Goal: Transaction & Acquisition: Purchase product/service

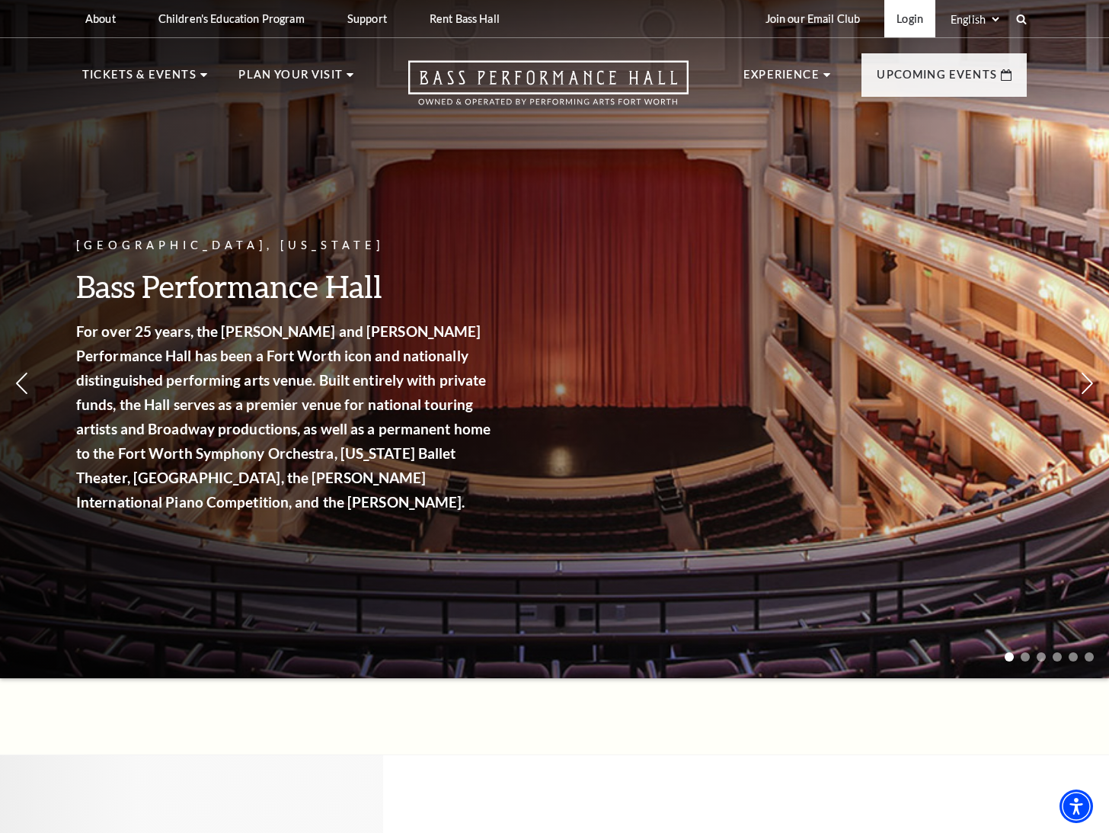
click at [912, 7] on link "Login" at bounding box center [910, 18] width 51 height 37
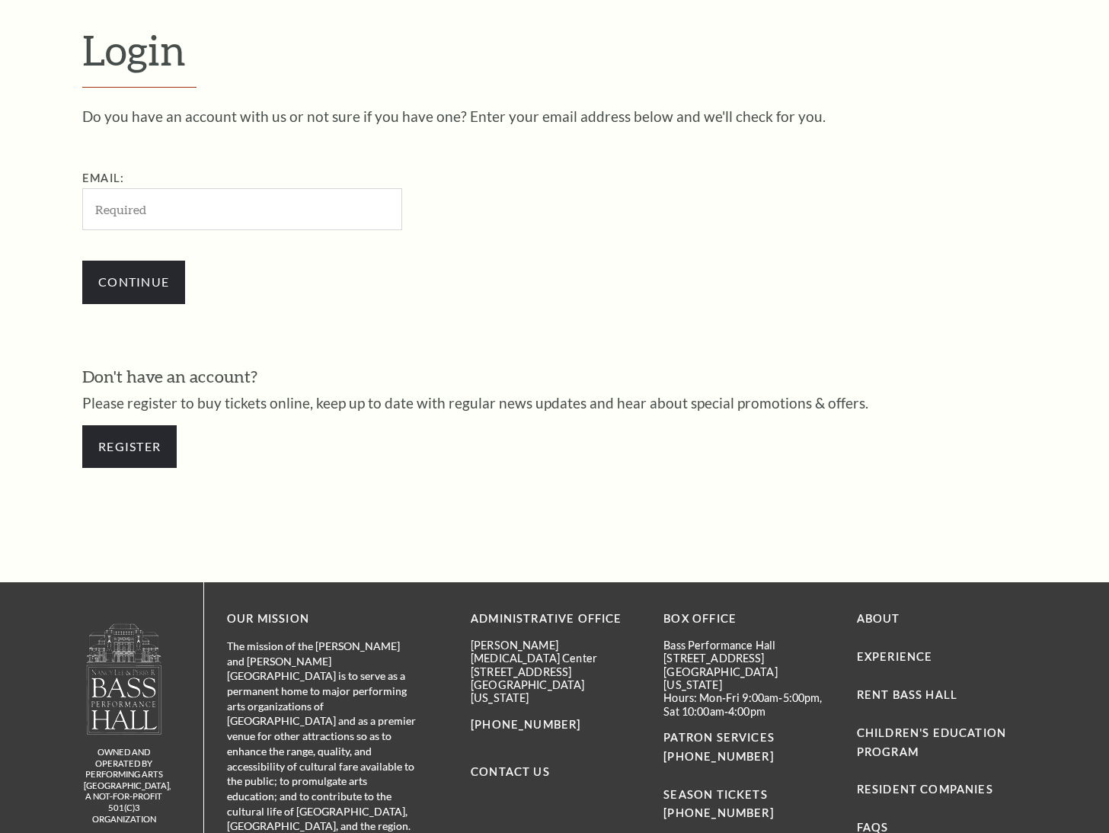
scroll to position [441, 0]
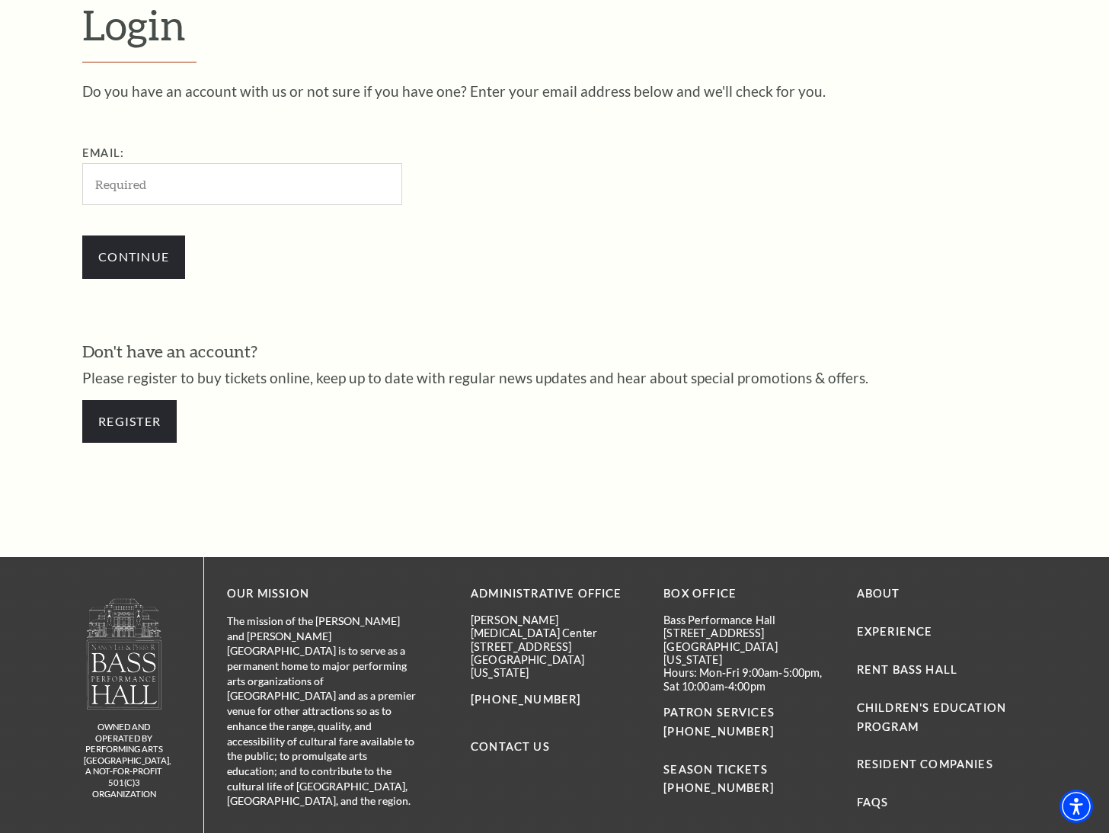
click at [131, 192] on input "Email:" at bounding box center [242, 184] width 320 height 42
type input "[EMAIL_ADDRESS][DOMAIN_NAME]"
click at [136, 265] on input "Continue" at bounding box center [133, 256] width 103 height 43
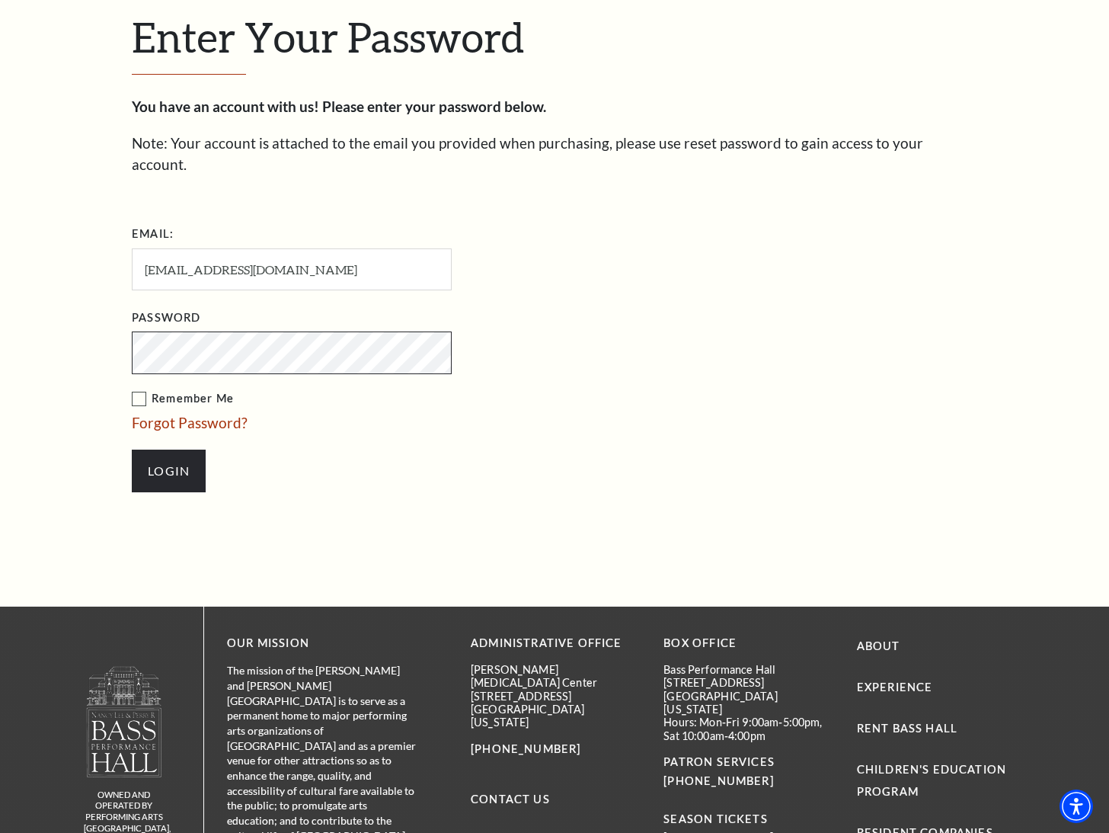
scroll to position [456, 0]
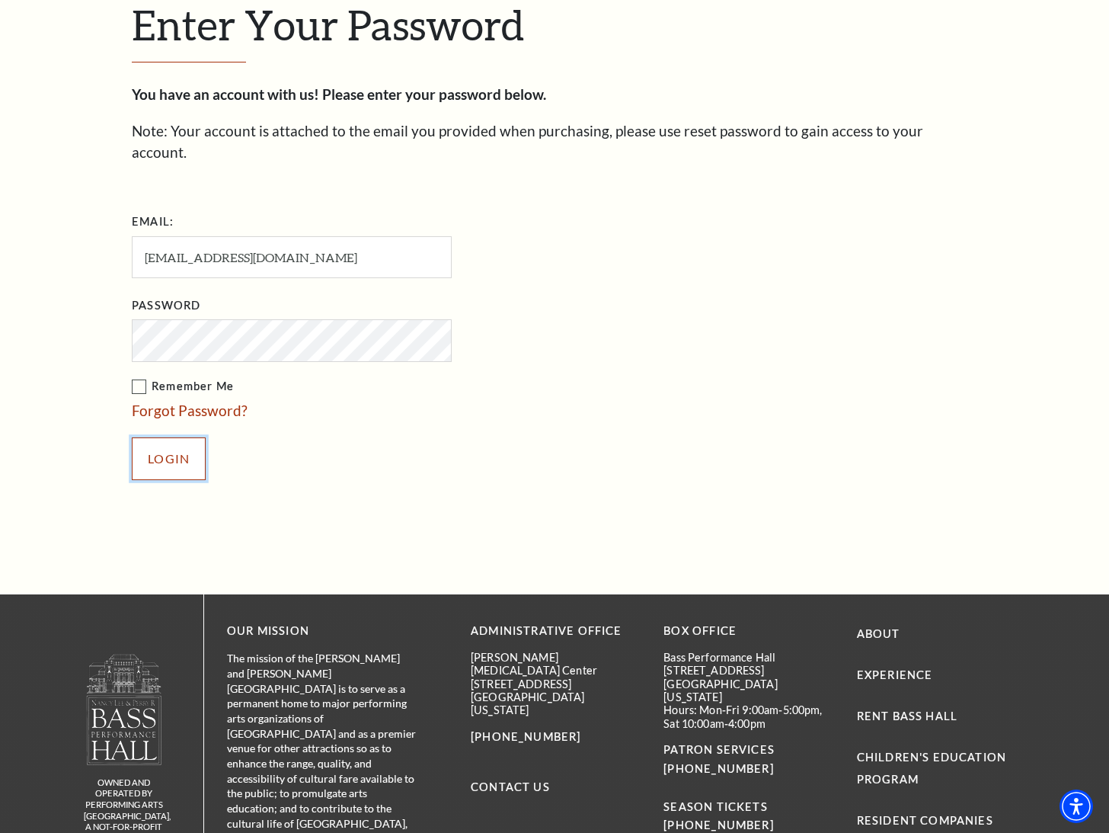
click at [171, 441] on input "Login" at bounding box center [169, 458] width 74 height 43
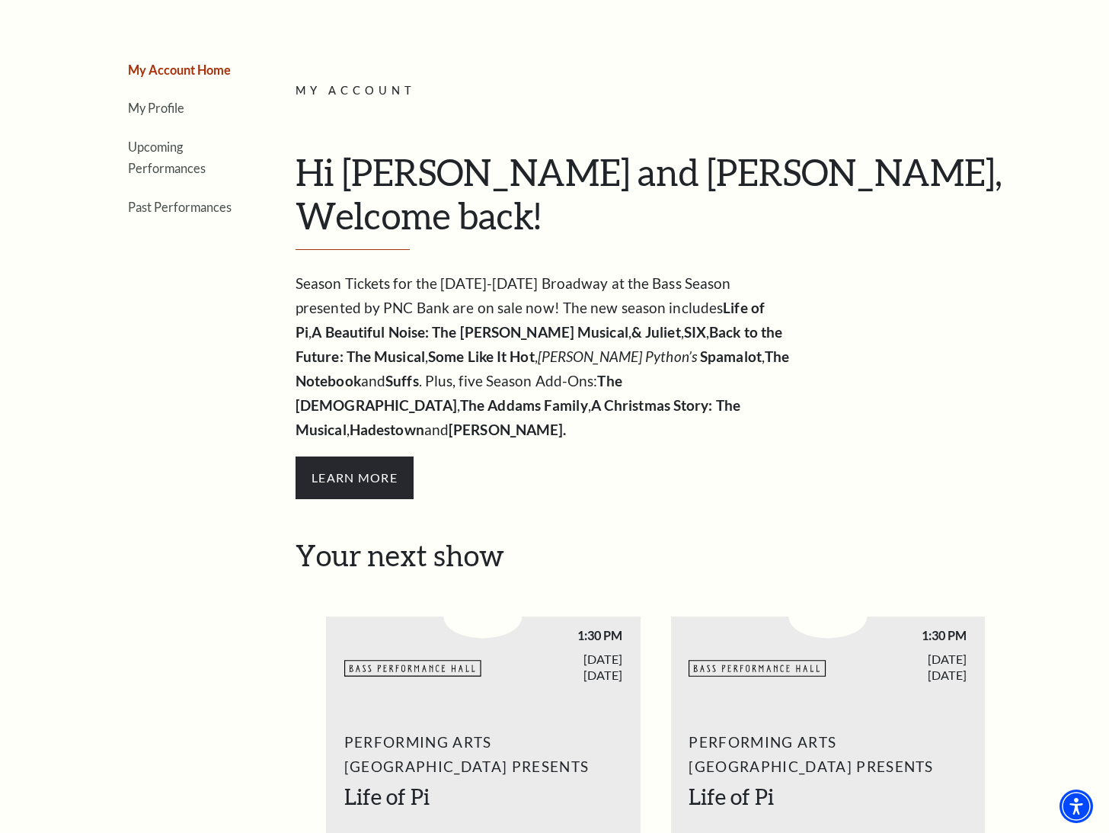
scroll to position [152, 0]
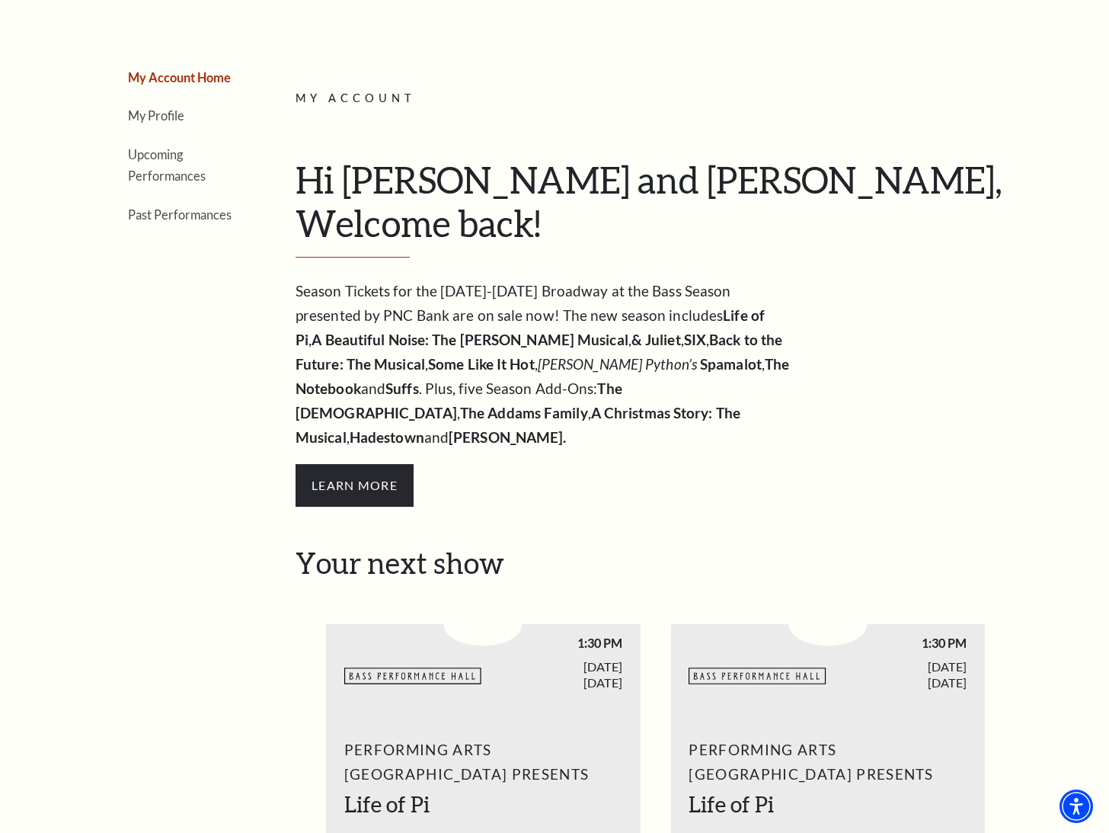
click at [164, 165] on li "Upcoming Performances" at bounding box center [183, 164] width 110 height 43
click at [164, 159] on link "Upcoming Performances" at bounding box center [167, 165] width 78 height 37
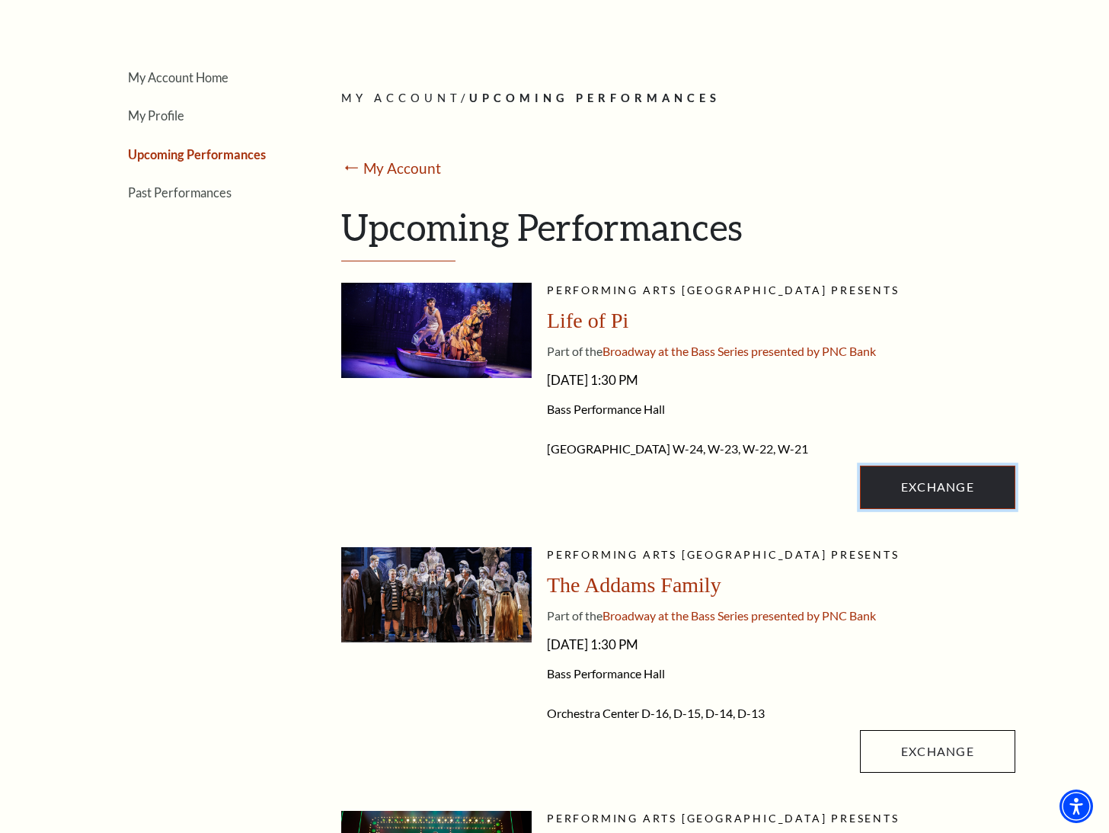
click at [920, 488] on link "Exchange" at bounding box center [937, 486] width 155 height 43
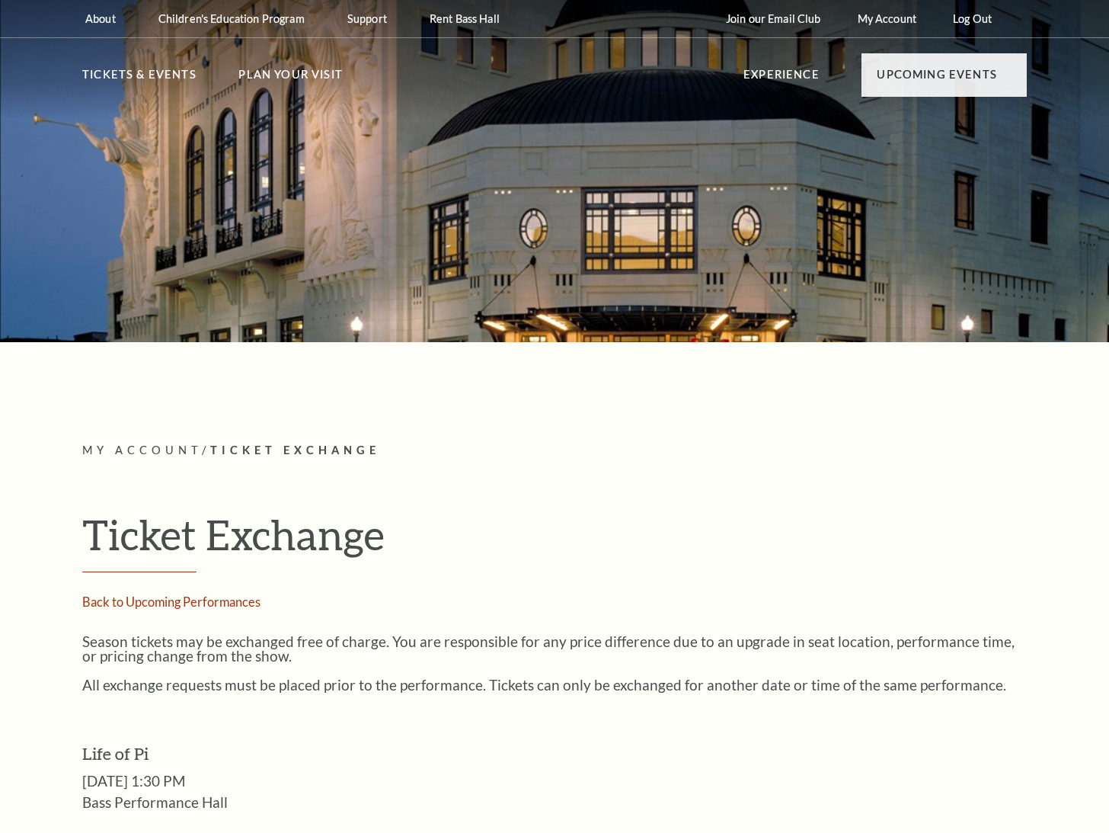
radio input "true"
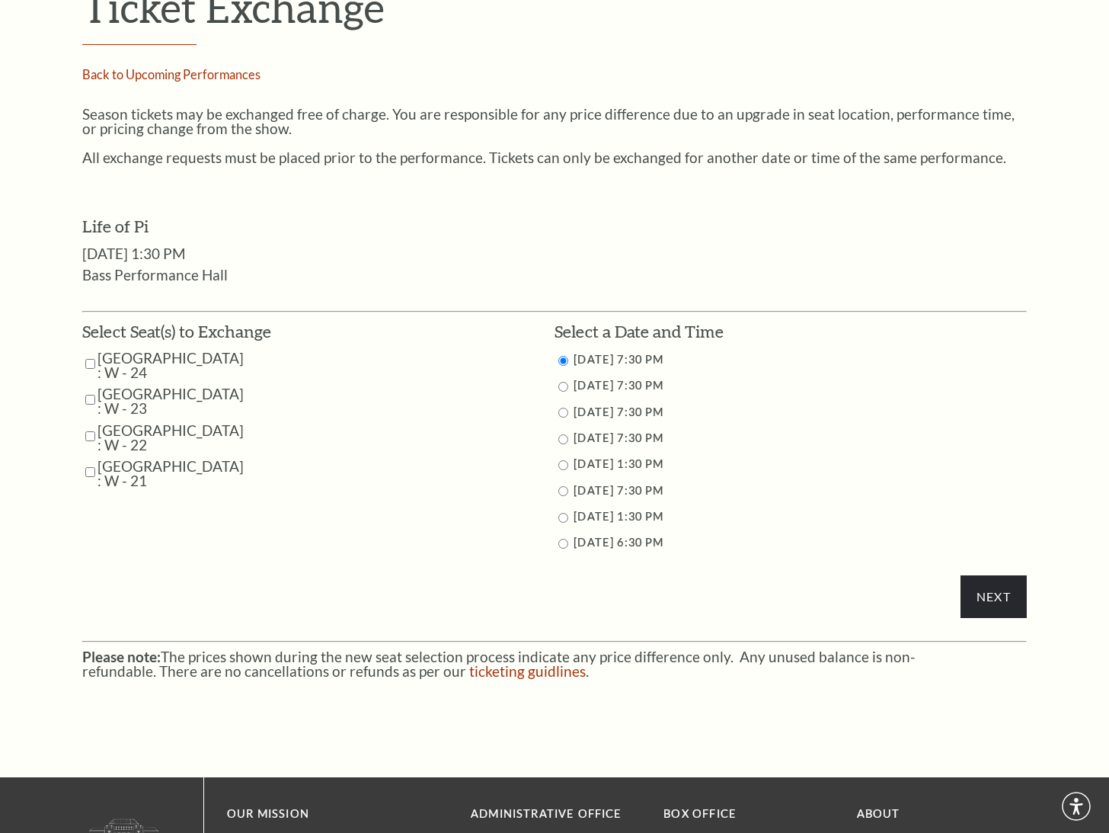
scroll to position [533, 0]
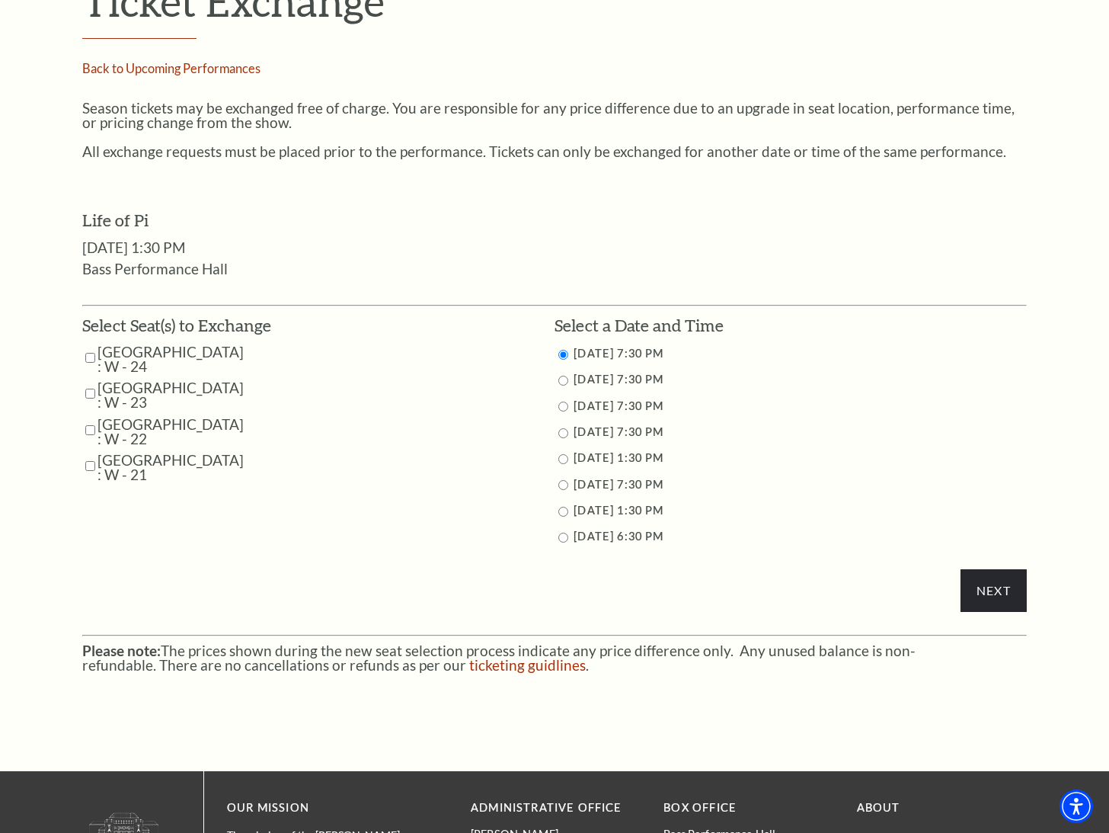
click at [94, 360] on input "Parterre Circle Center : W - 24" at bounding box center [90, 357] width 10 height 27
checkbox input "true"
click at [93, 392] on input "Parterre Circle Center : W - 23" at bounding box center [90, 393] width 10 height 27
checkbox input "true"
click at [92, 425] on input "Parterre Circle Center : W - 22" at bounding box center [90, 430] width 10 height 27
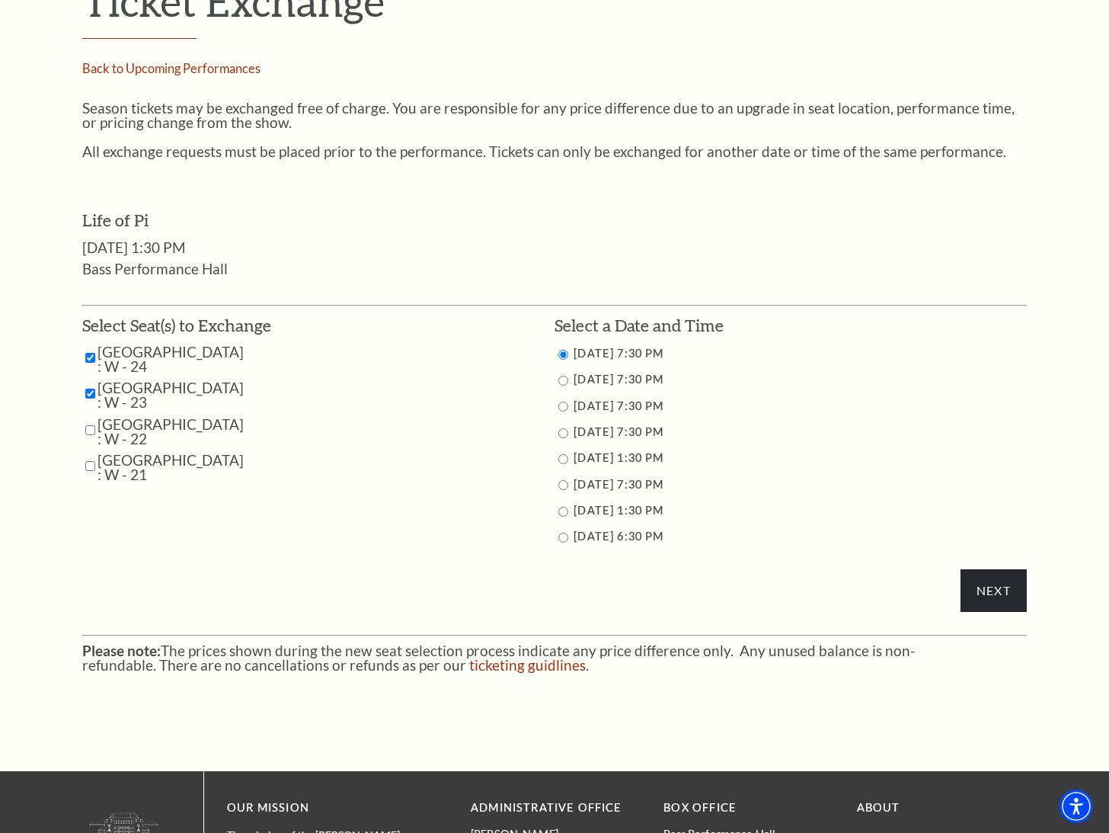
checkbox input "true"
click at [89, 467] on input "Parterre Circle Center : W - 21" at bounding box center [90, 466] width 10 height 27
checkbox input "true"
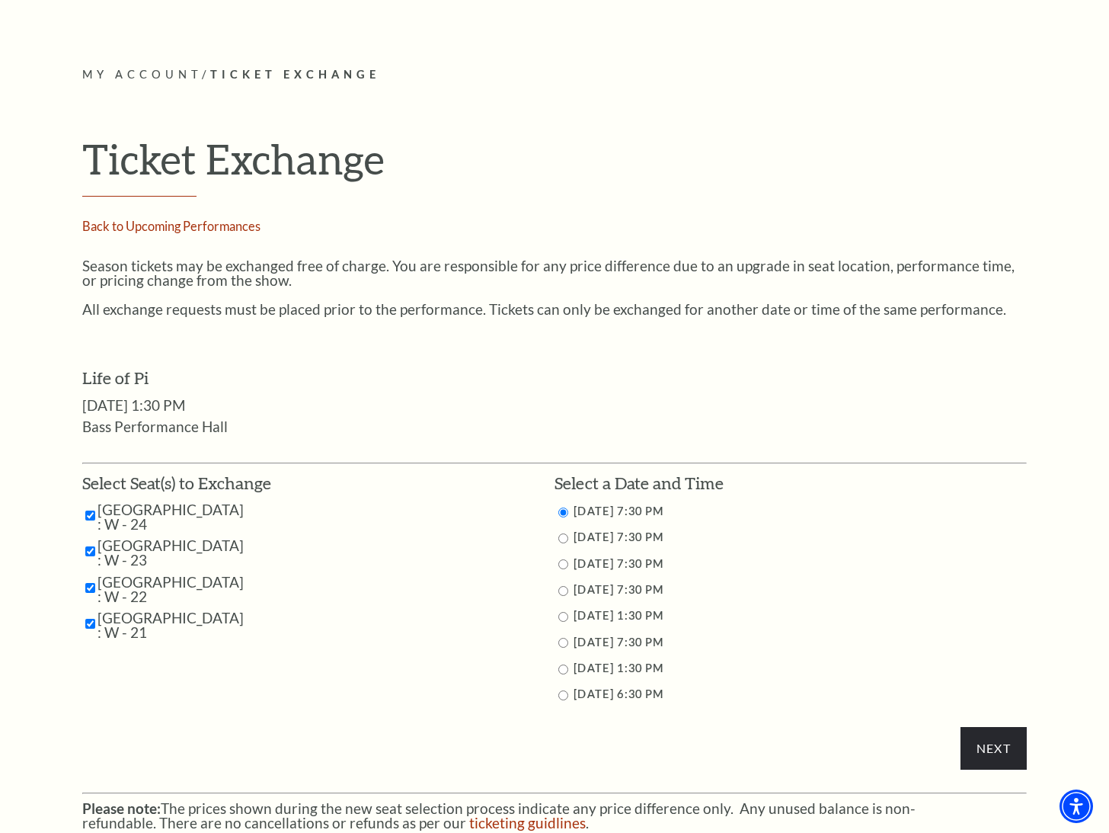
scroll to position [381, 0]
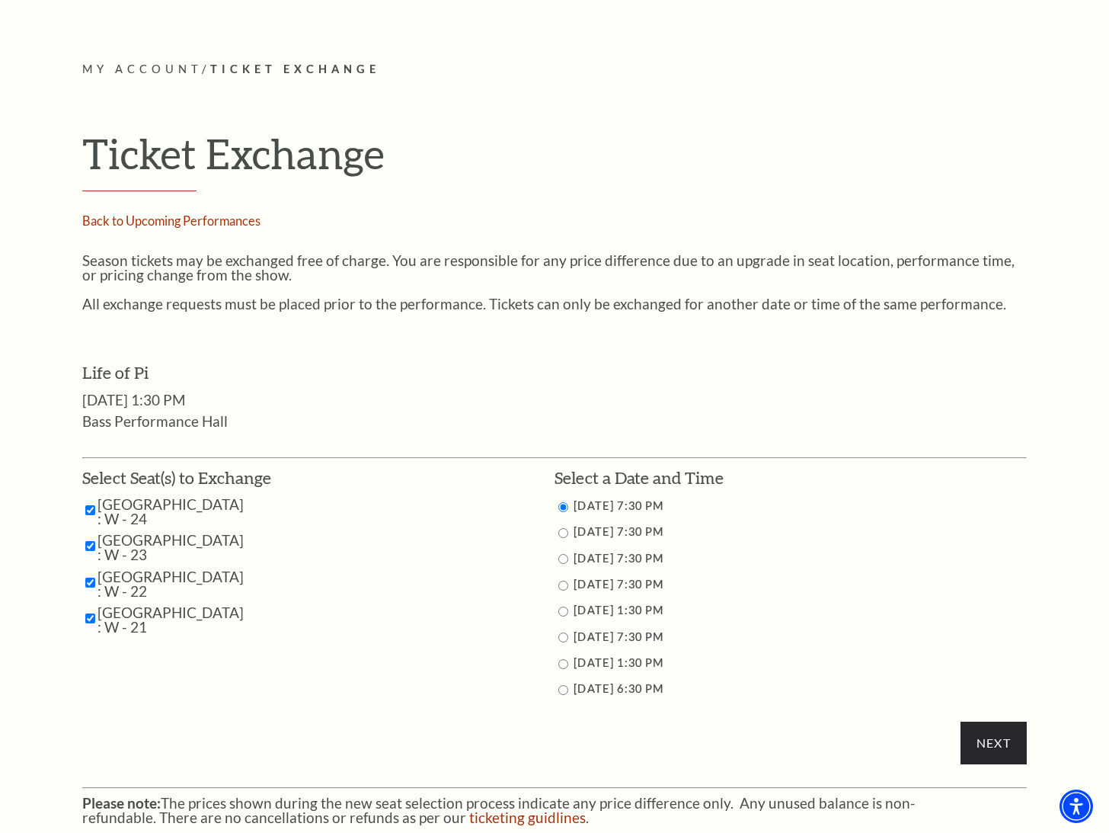
click at [267, 555] on span at bounding box center [270, 547] width 53 height 29
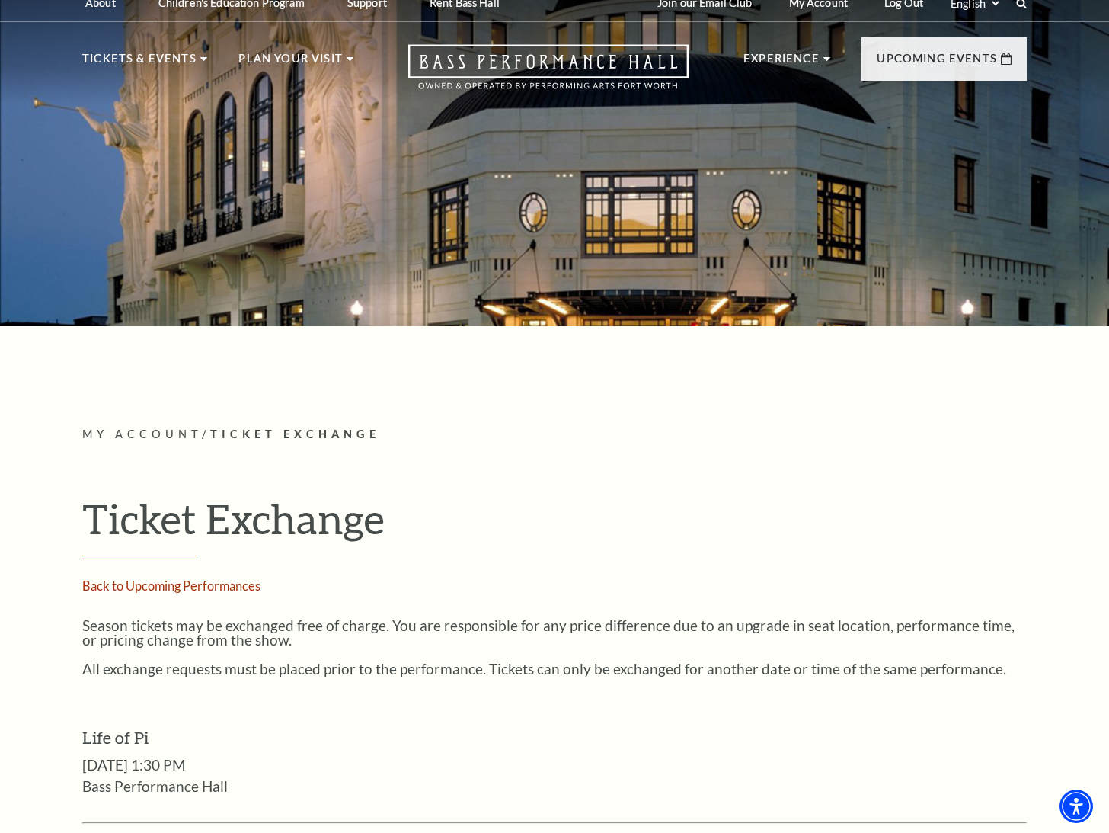
scroll to position [0, 0]
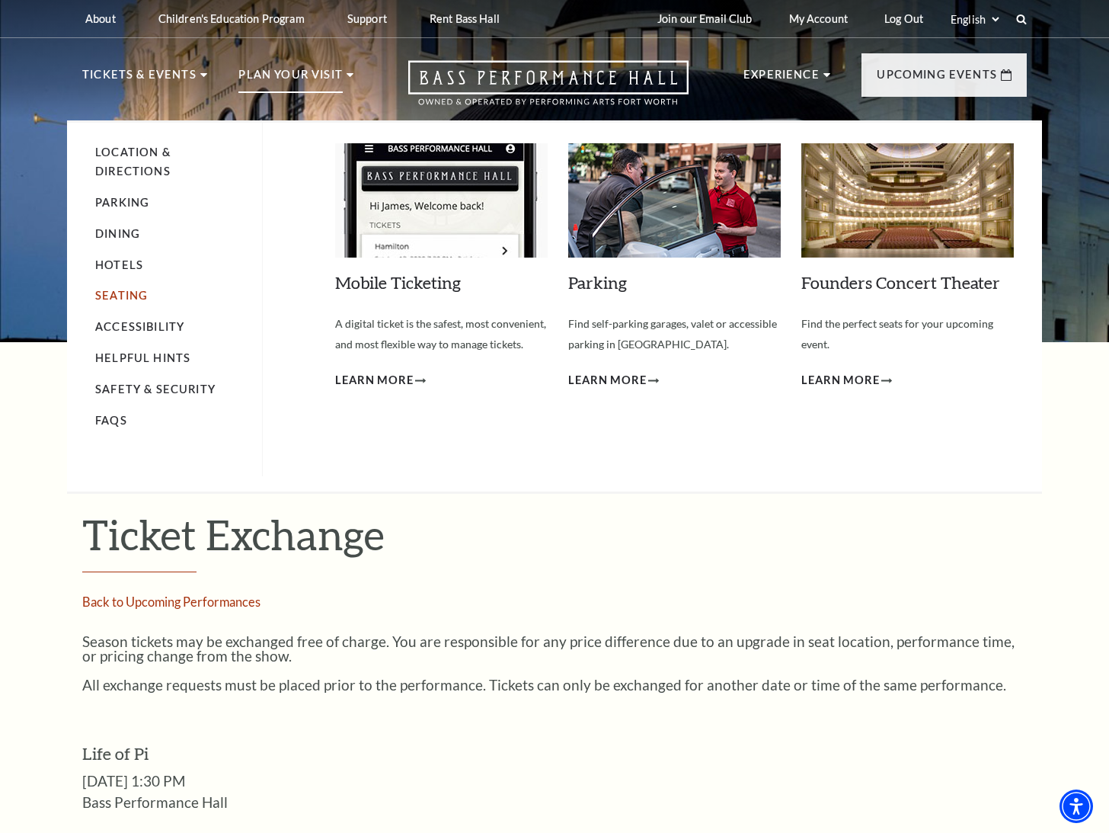
click at [128, 291] on link "Seating" at bounding box center [121, 295] width 53 height 13
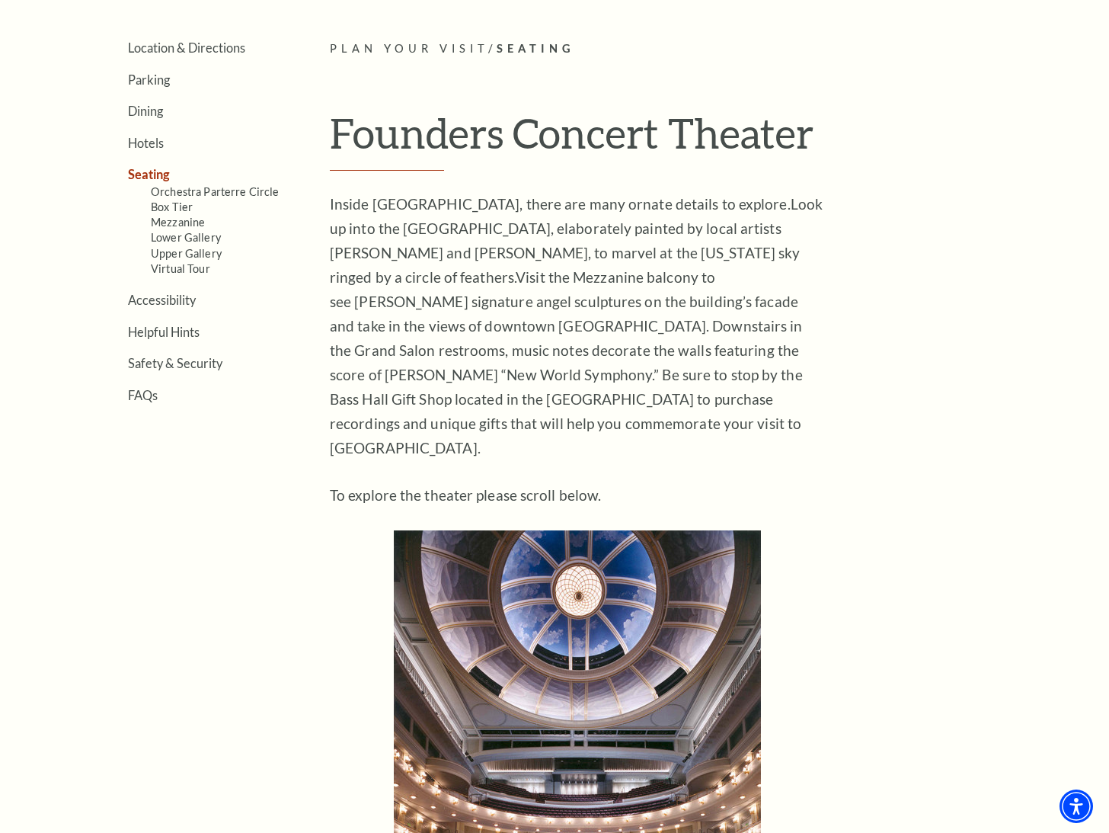
scroll to position [381, 0]
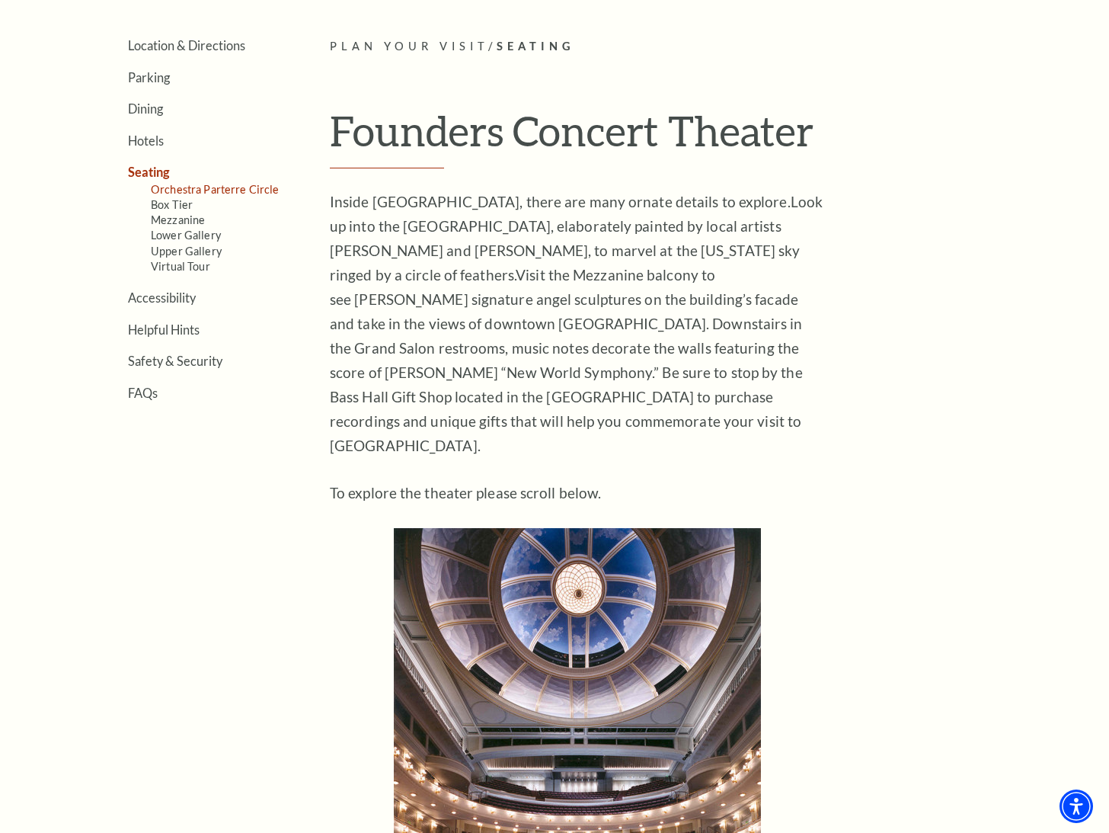
click at [199, 187] on link "Orchestra Parterre Circle" at bounding box center [215, 189] width 129 height 13
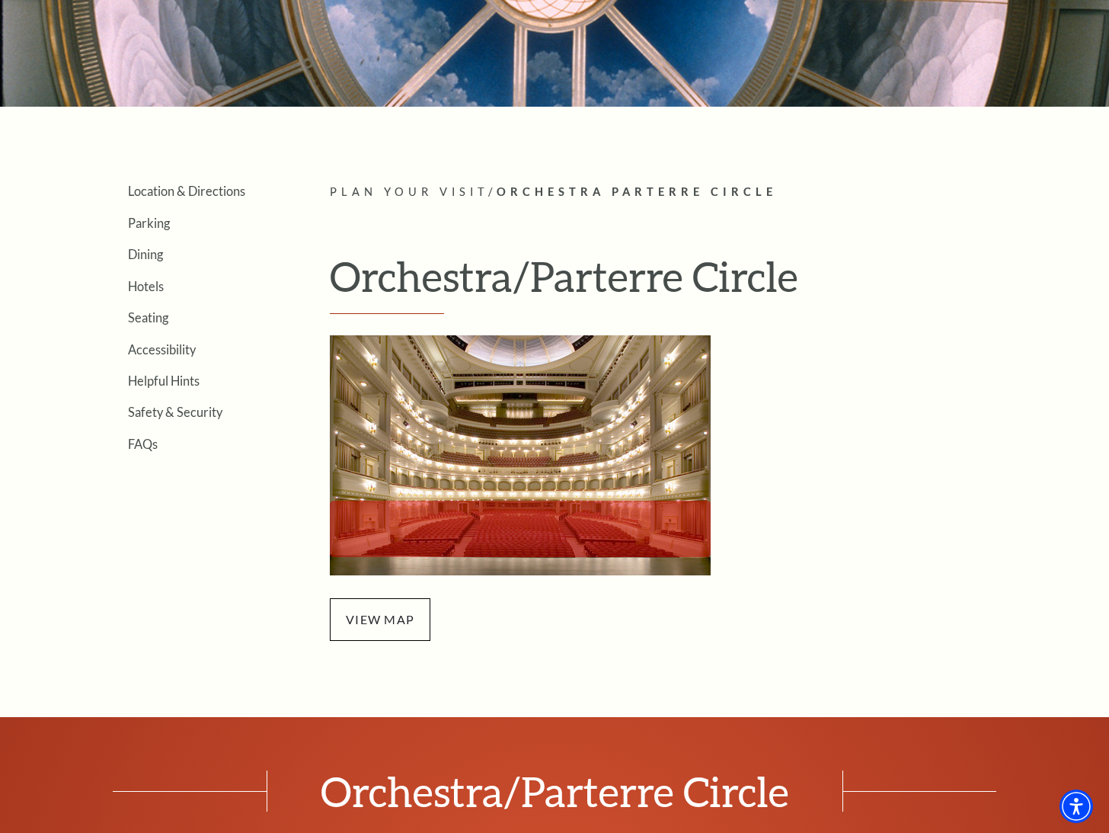
scroll to position [152, 0]
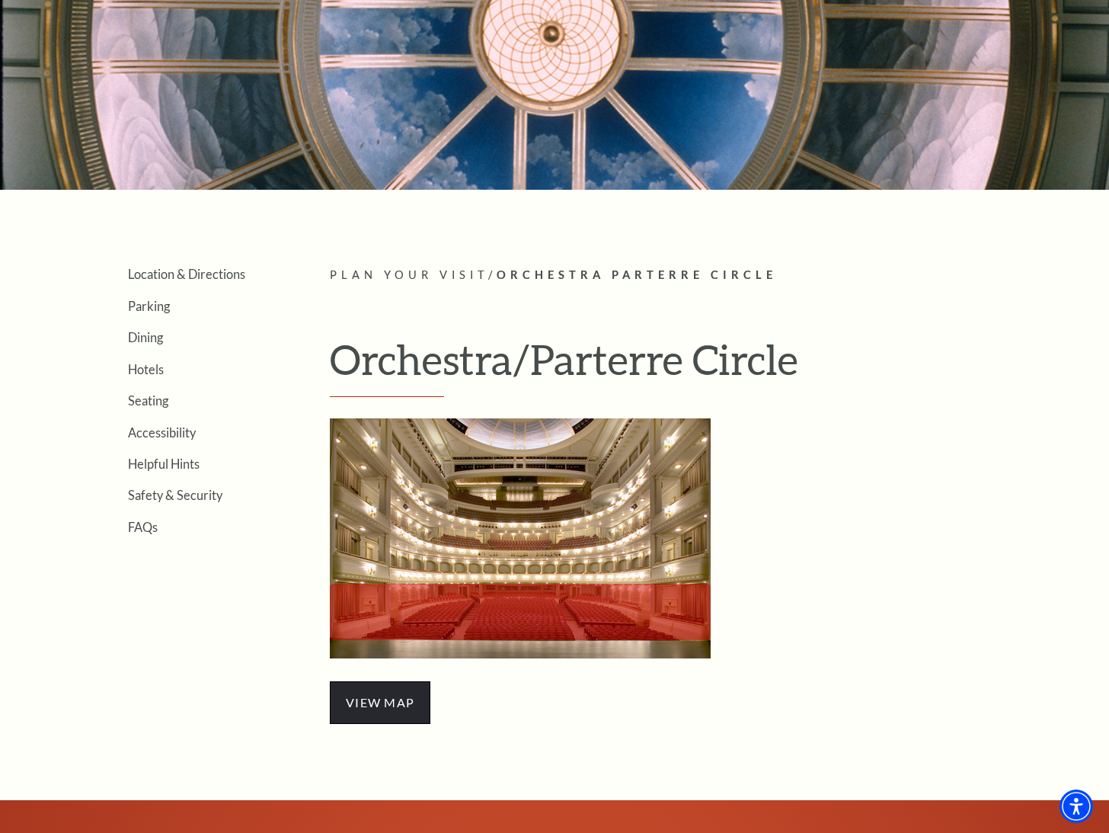
click at [418, 689] on span "view map" at bounding box center [380, 702] width 101 height 43
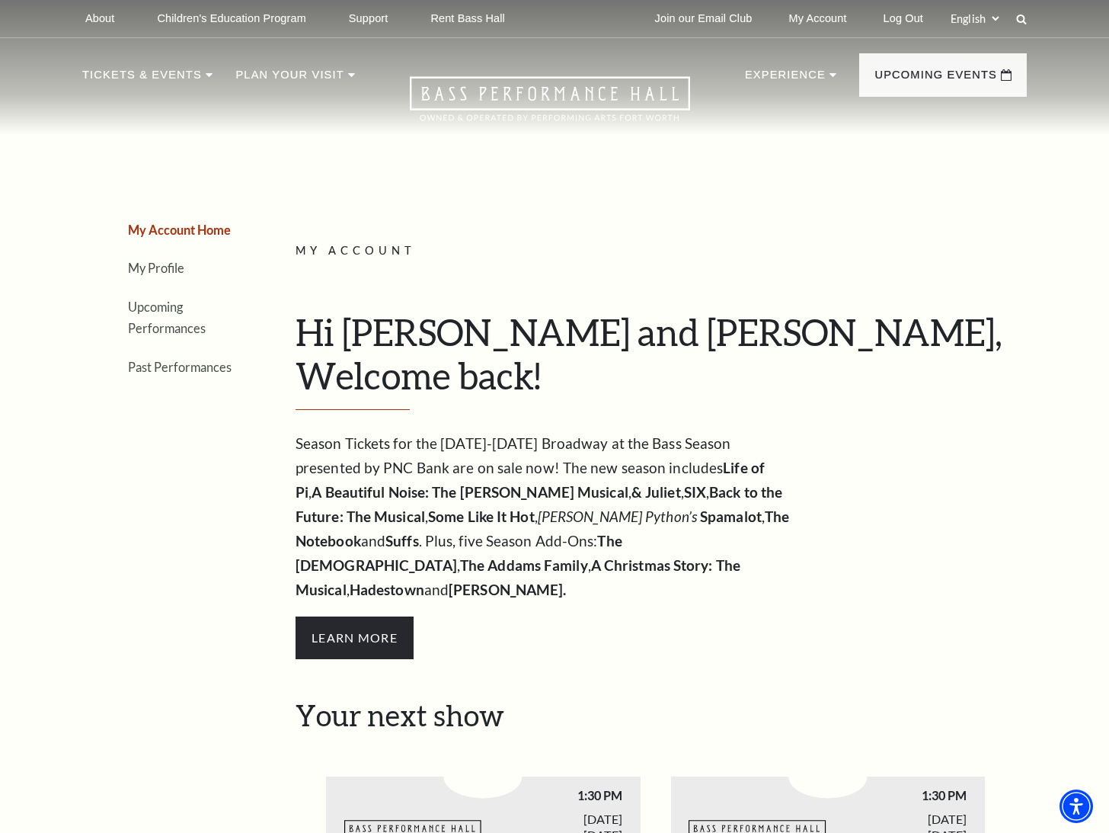
click at [148, 315] on li "Upcoming Performances" at bounding box center [183, 317] width 110 height 43
click at [151, 308] on link "Upcoming Performances" at bounding box center [167, 317] width 78 height 37
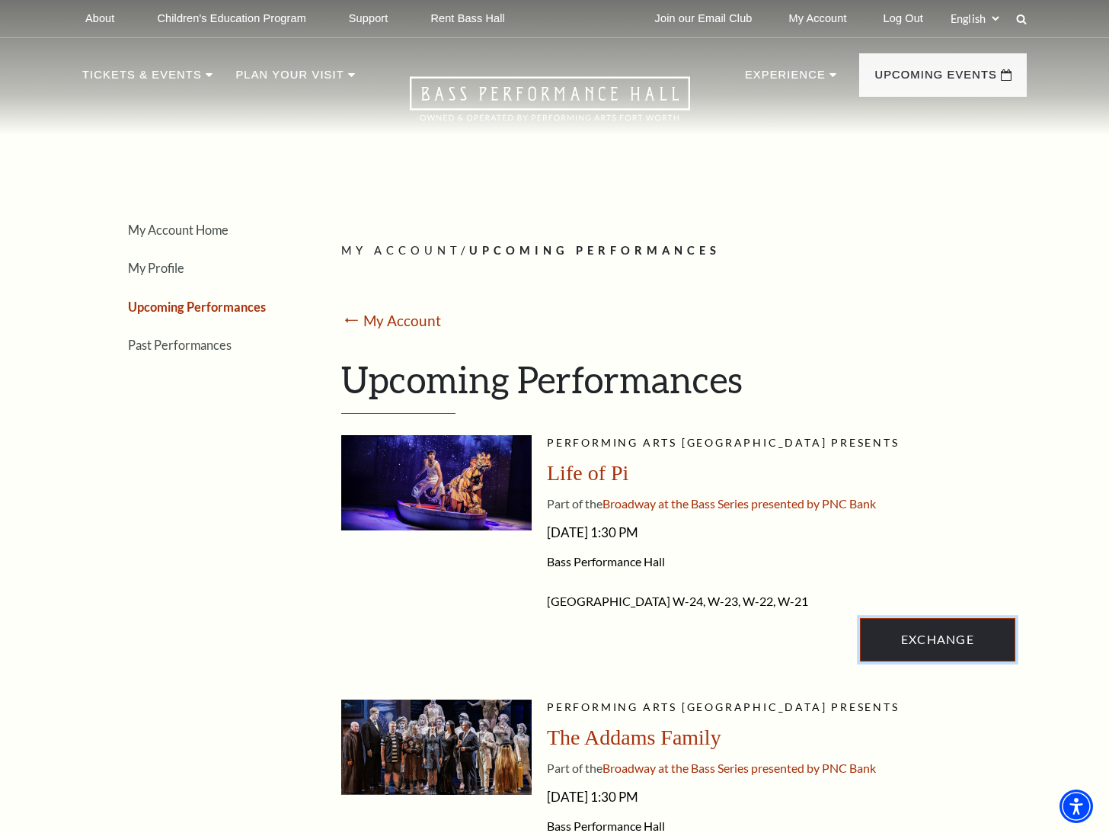
click at [899, 639] on link "Exchange" at bounding box center [937, 639] width 155 height 43
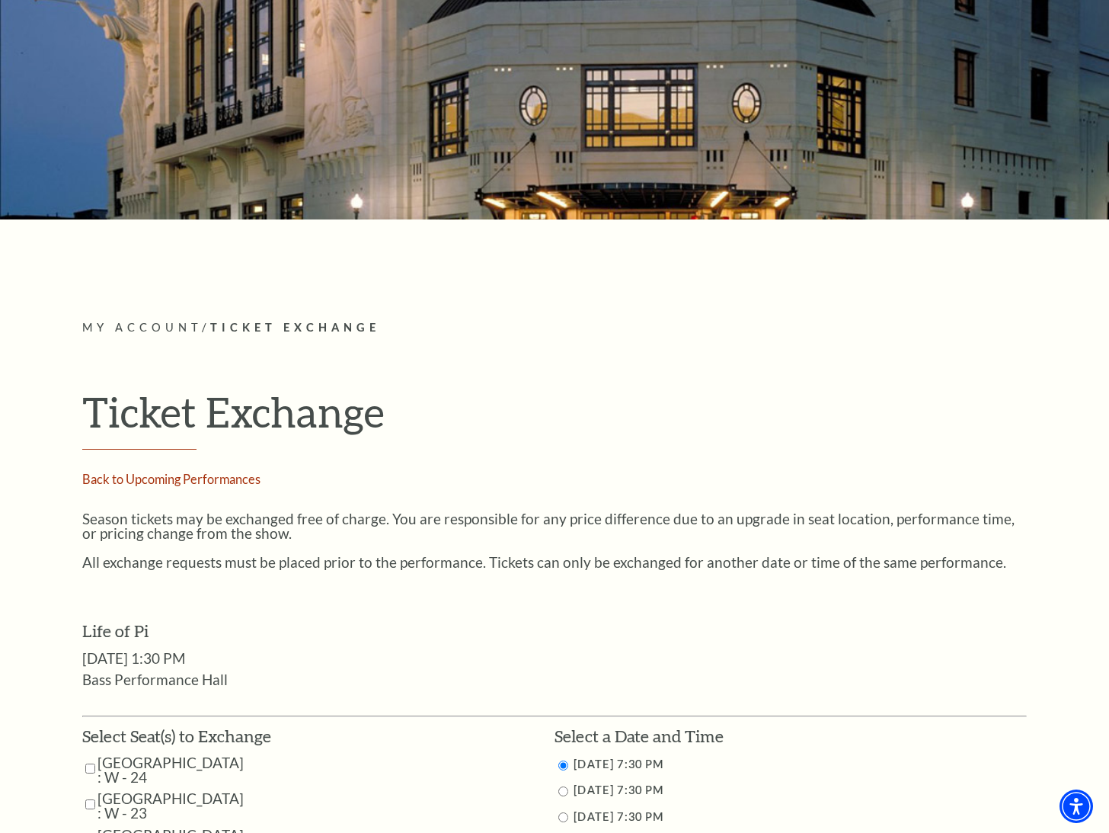
scroll to position [381, 0]
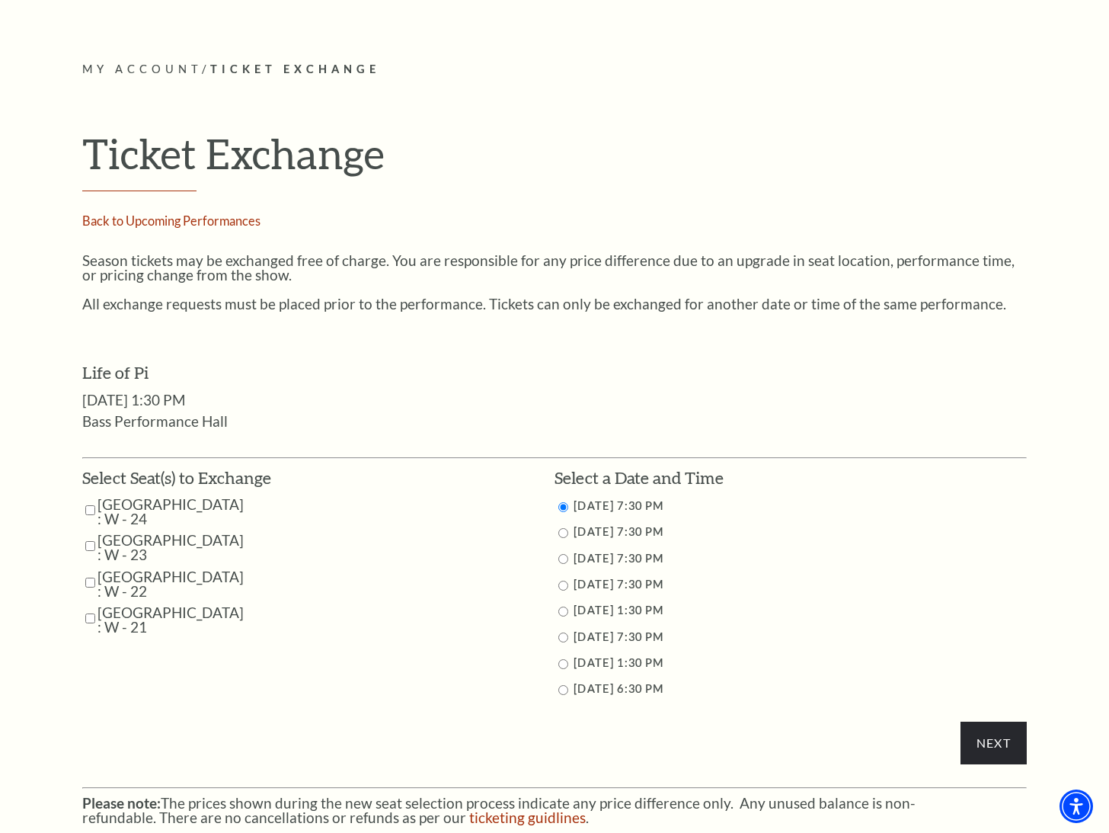
click at [93, 546] on input "Parterre Circle Center : W - 23" at bounding box center [90, 546] width 10 height 27
checkbox input "true"
click at [91, 512] on input "Parterre Circle Center : W - 24" at bounding box center [90, 510] width 10 height 27
checkbox input "true"
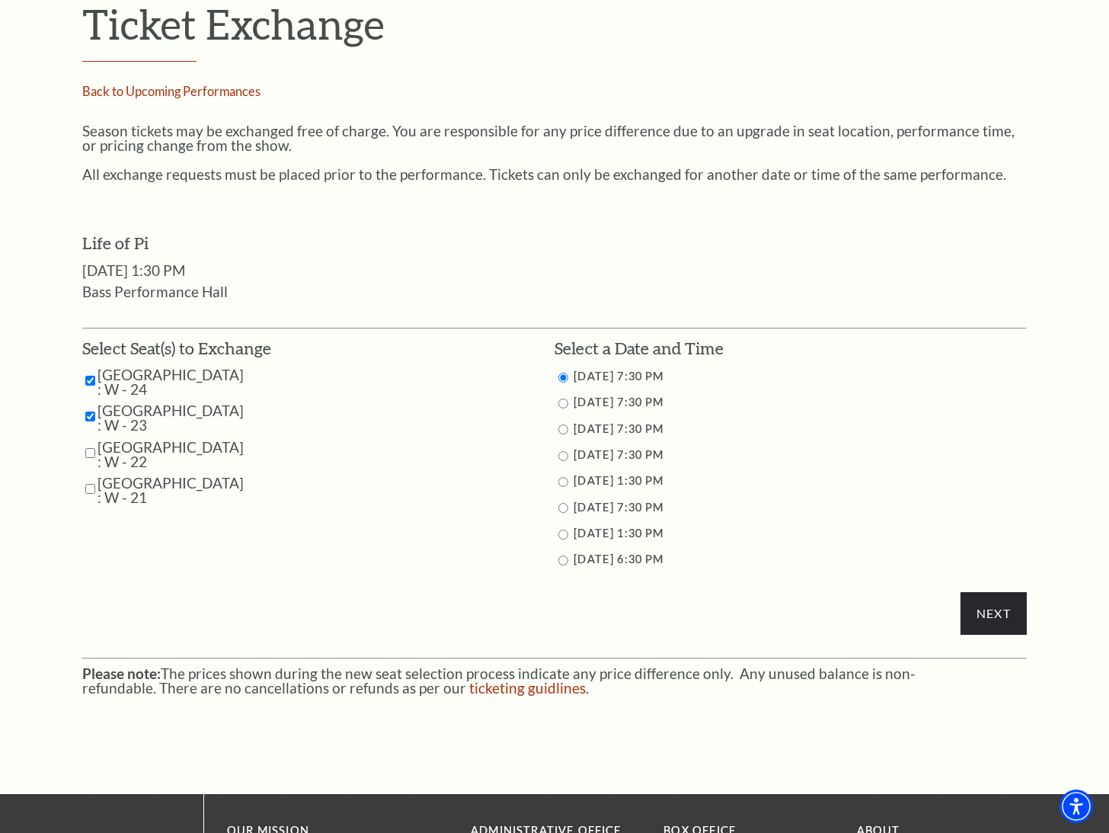
scroll to position [609, 0]
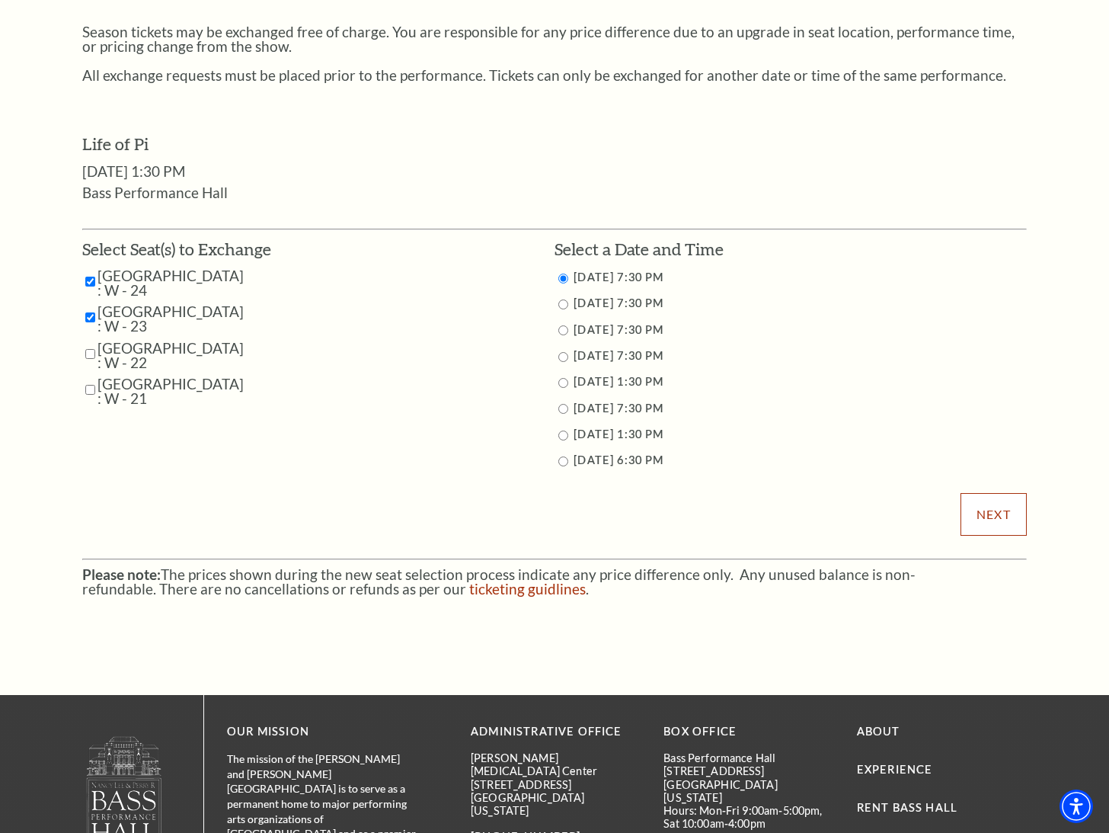
click at [1009, 514] on input "Next" at bounding box center [994, 514] width 66 height 43
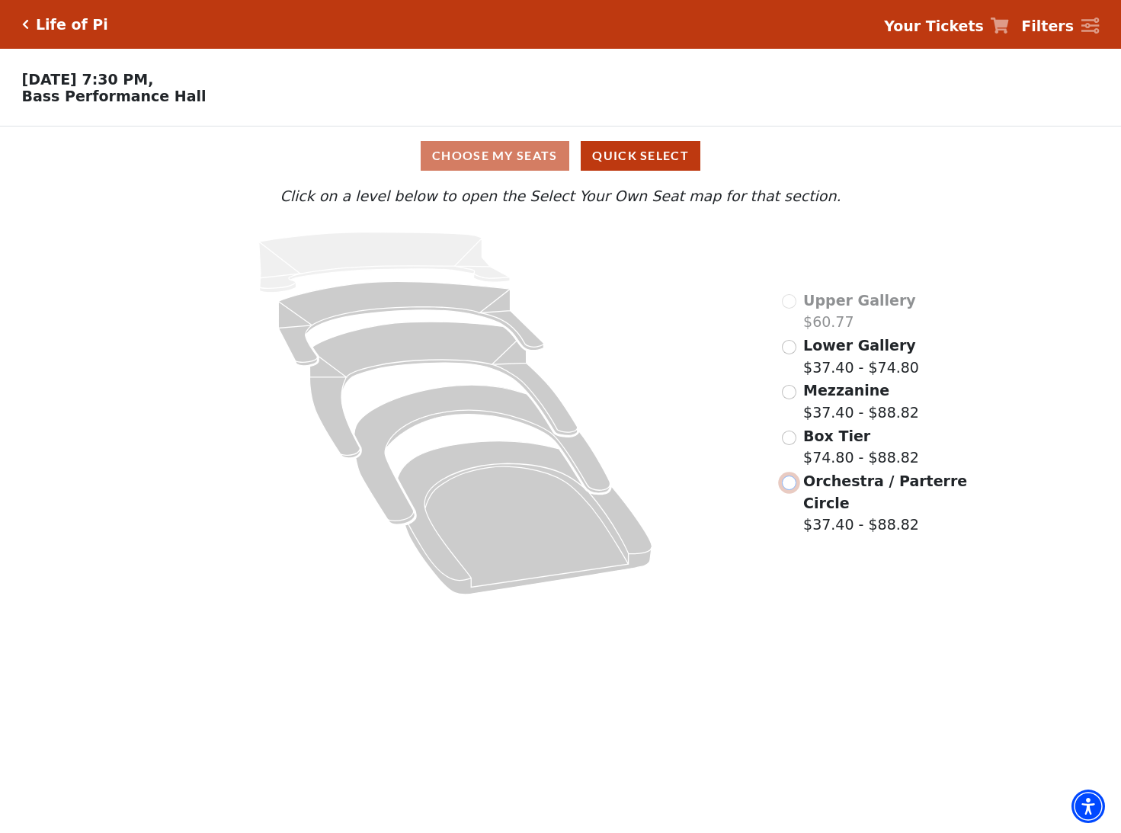
click at [792, 484] on input "Orchestra / Parterre Circle$37.40 - $88.82\a" at bounding box center [789, 482] width 14 height 14
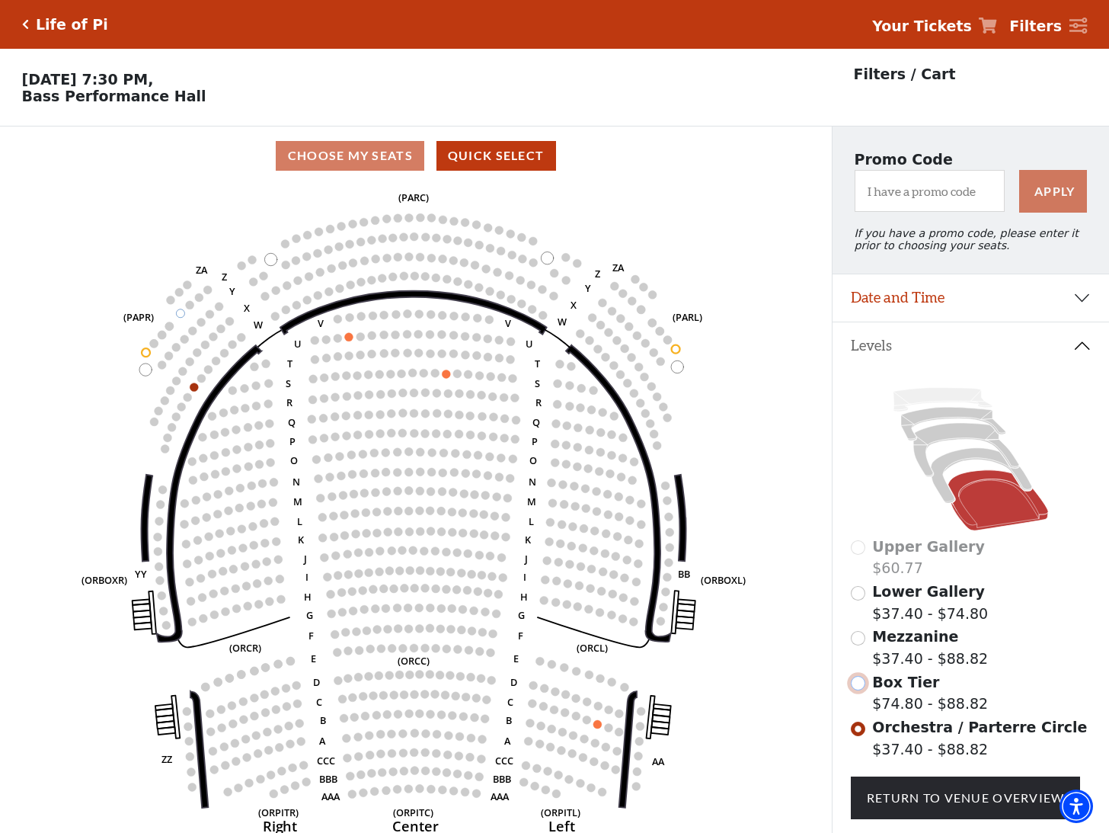
click at [859, 690] on input "Box Tier$74.80 - $88.82\a" at bounding box center [858, 683] width 14 height 14
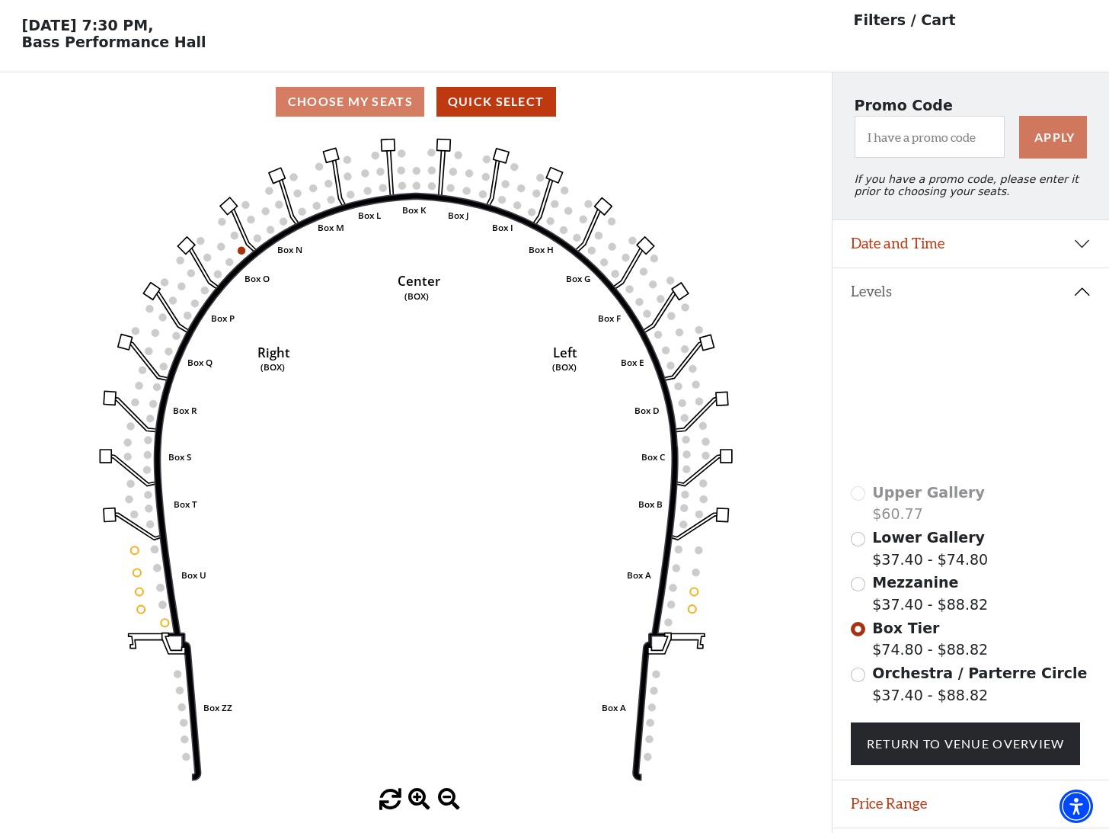
scroll to position [71, 0]
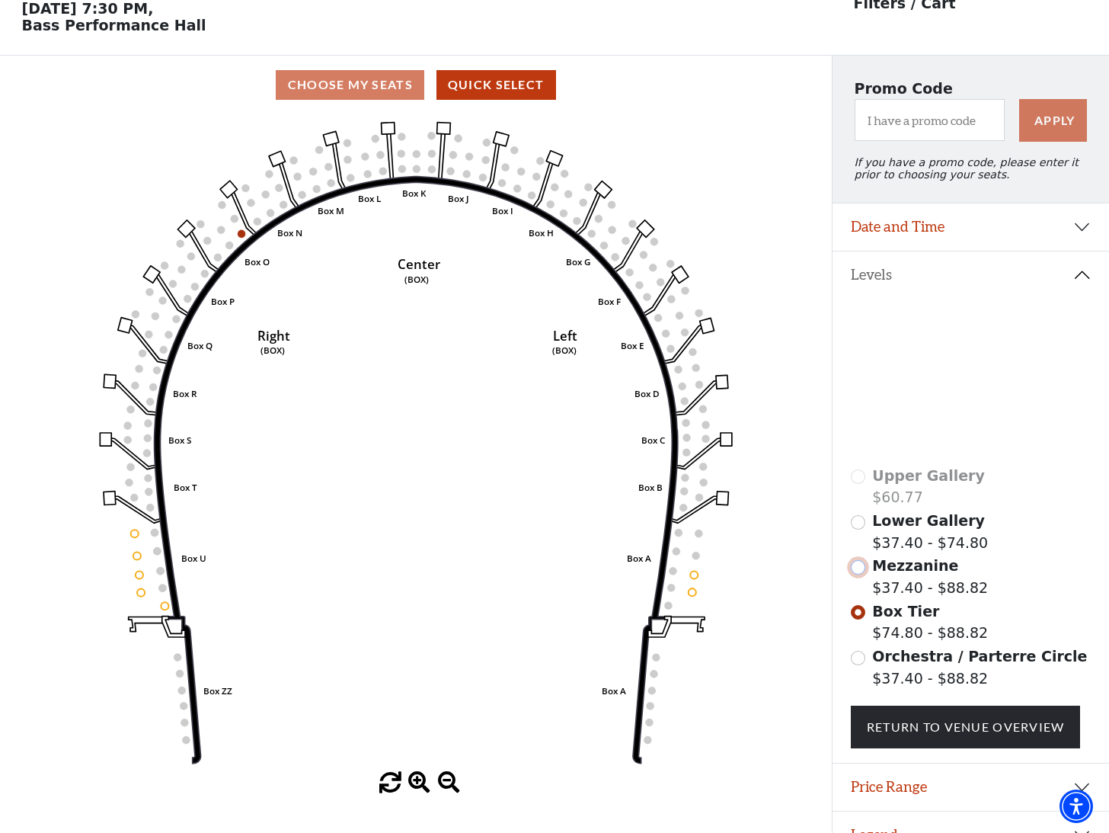
click at [860, 574] on input "Mezzanine$37.40 - $88.82\a" at bounding box center [858, 567] width 14 height 14
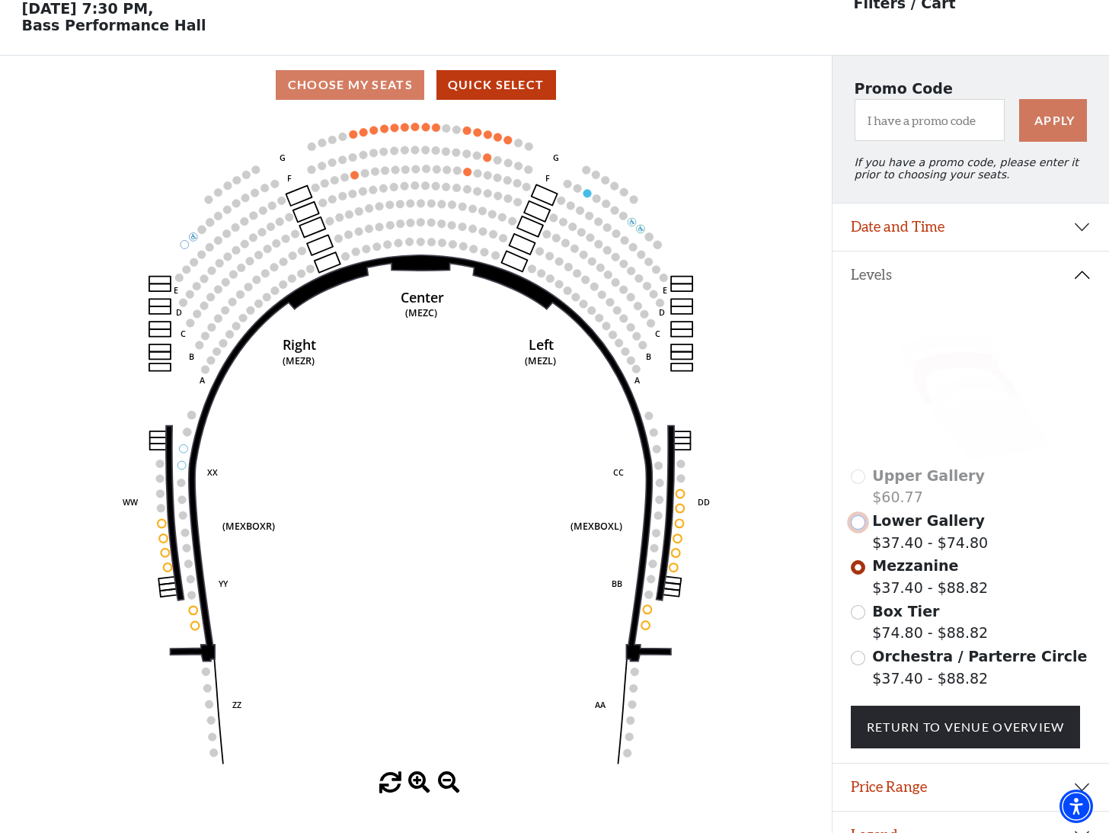
click at [856, 529] on input "Lower Gallery$37.40 - $74.80\a" at bounding box center [858, 522] width 14 height 14
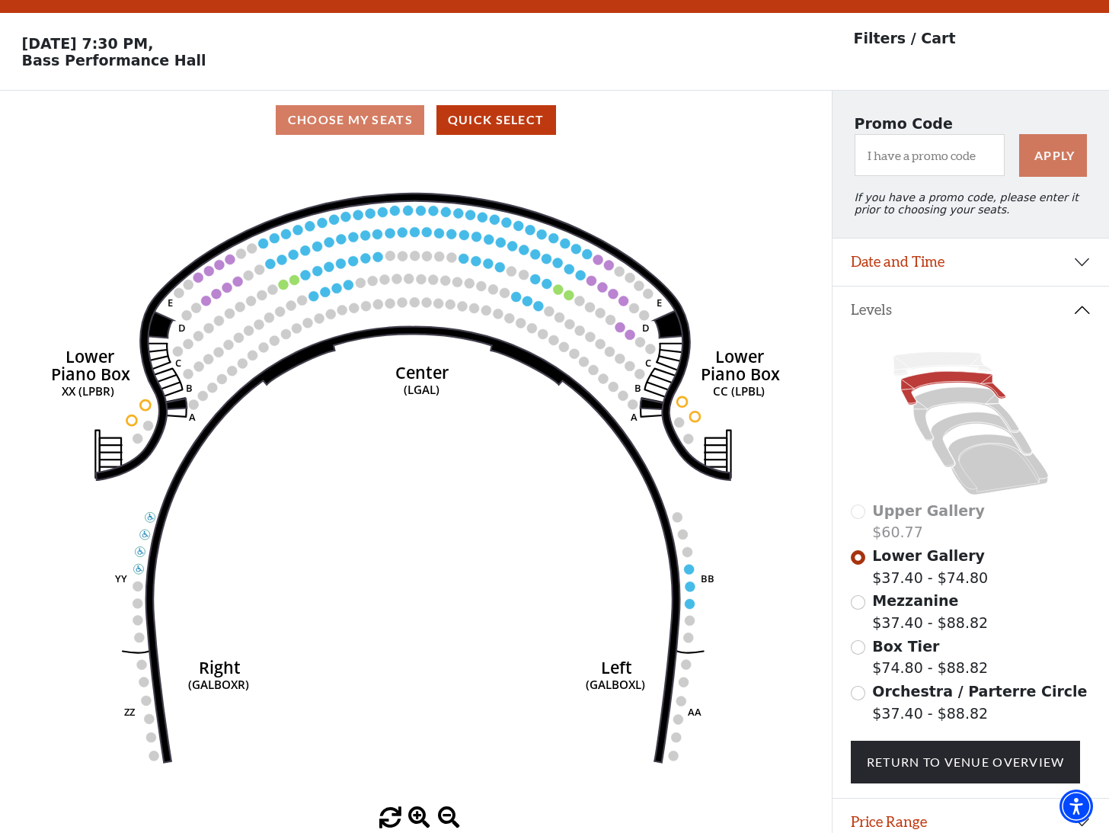
scroll to position [0, 0]
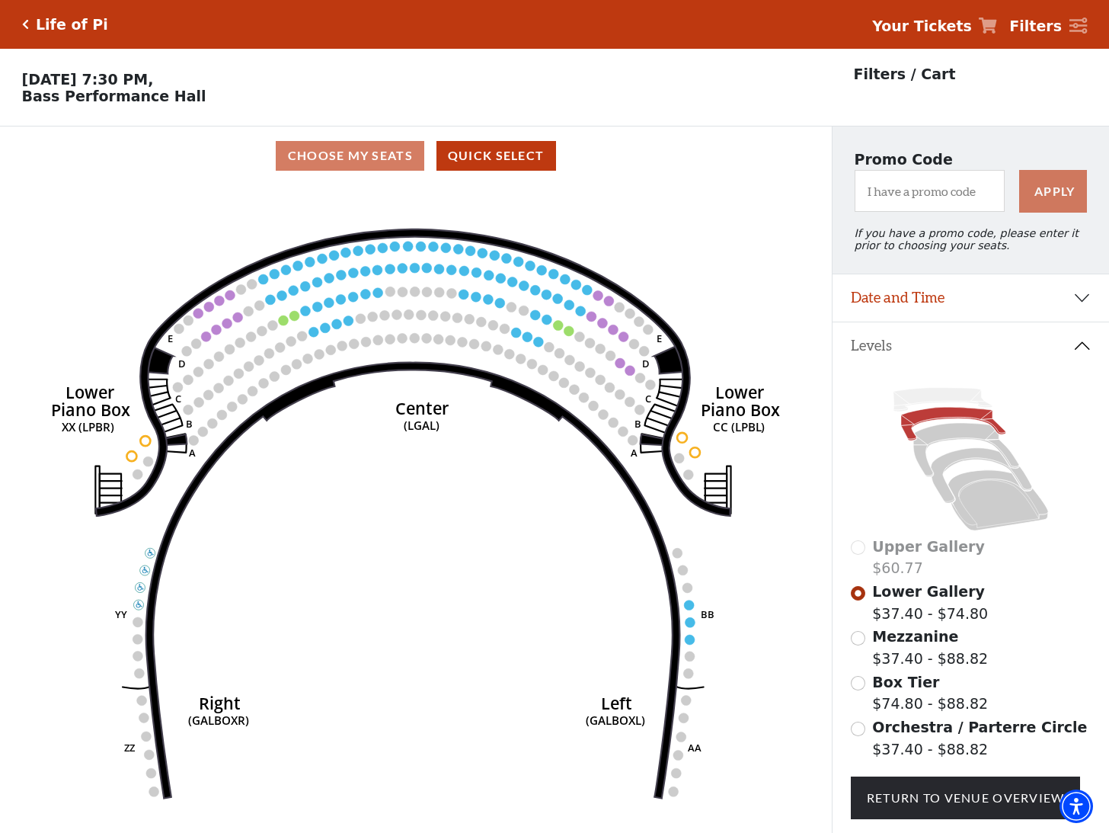
click at [27, 24] on icon "Click here to go back to filters" at bounding box center [25, 24] width 7 height 11
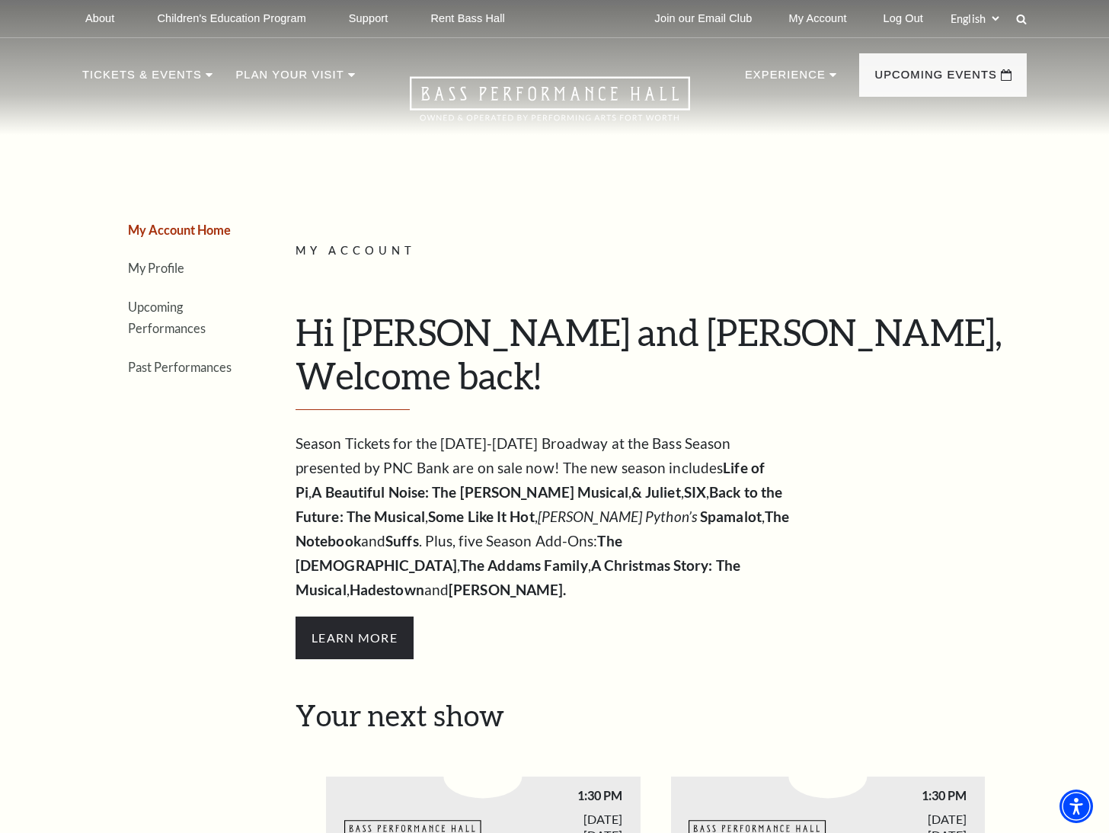
click at [165, 315] on li "Upcoming Performances" at bounding box center [183, 317] width 110 height 43
click at [168, 309] on link "Upcoming Performances" at bounding box center [167, 317] width 78 height 37
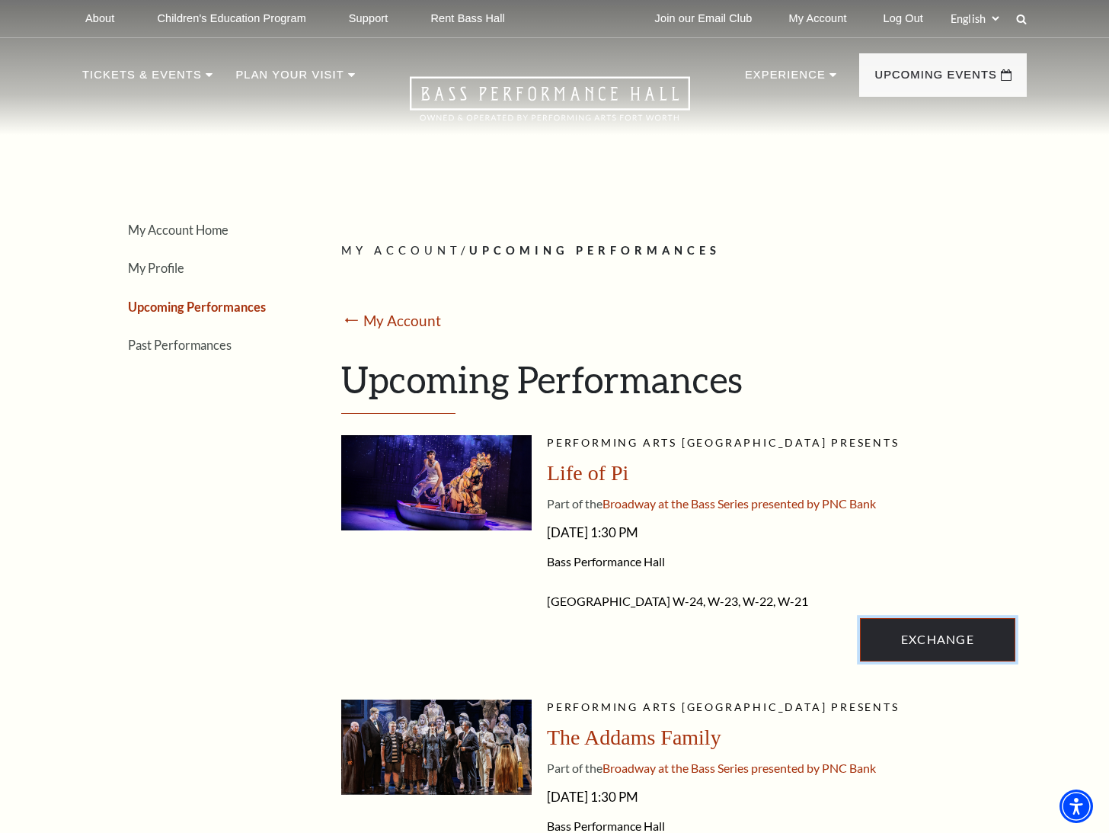
click at [934, 660] on link "Exchange" at bounding box center [937, 639] width 155 height 43
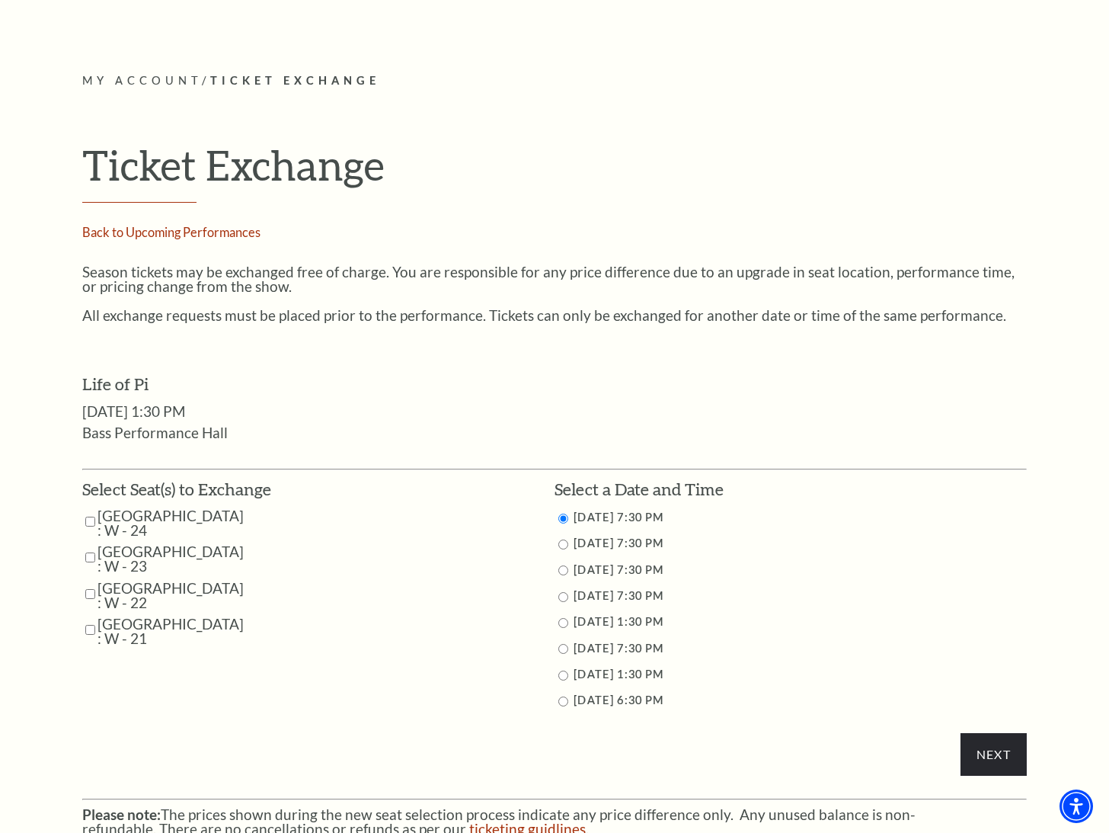
scroll to position [381, 0]
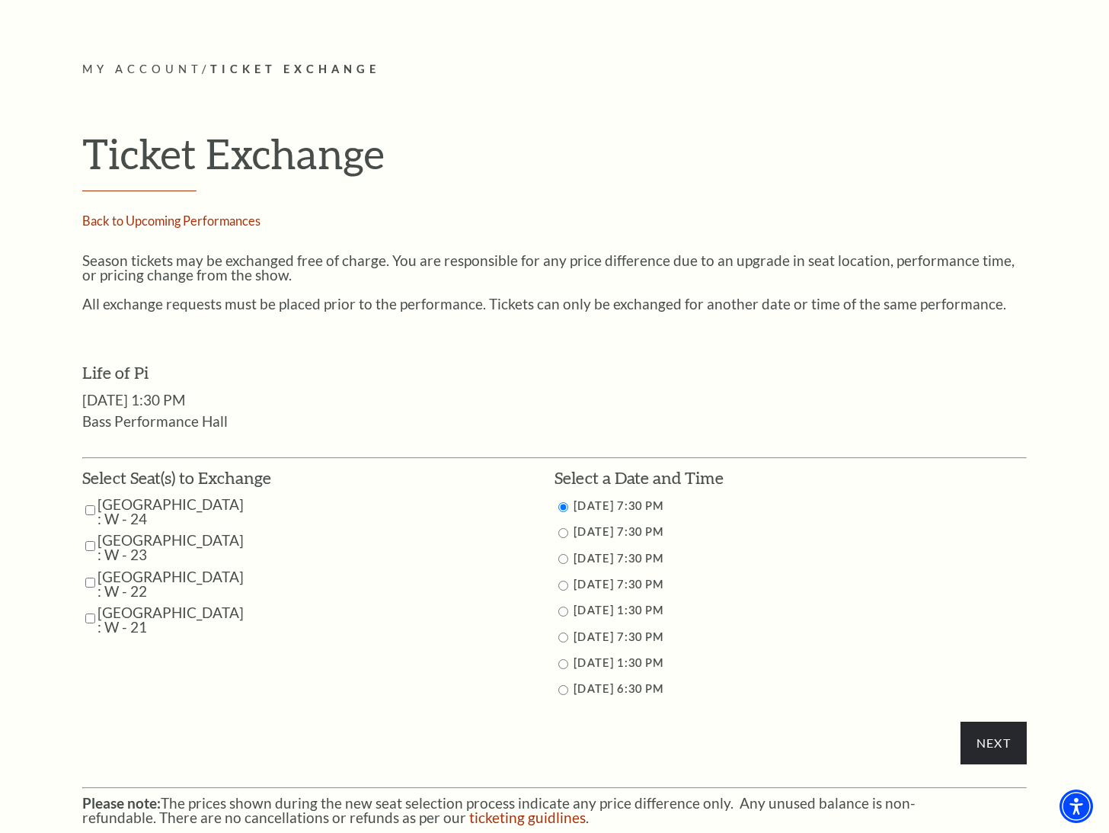
click at [89, 581] on input "Parterre Circle Center : W - 22" at bounding box center [90, 582] width 10 height 27
checkbox input "true"
click at [93, 621] on input "Parterre Circle Center : W - 21" at bounding box center [90, 618] width 10 height 27
checkbox input "true"
click at [995, 741] on input "Next" at bounding box center [994, 742] width 66 height 43
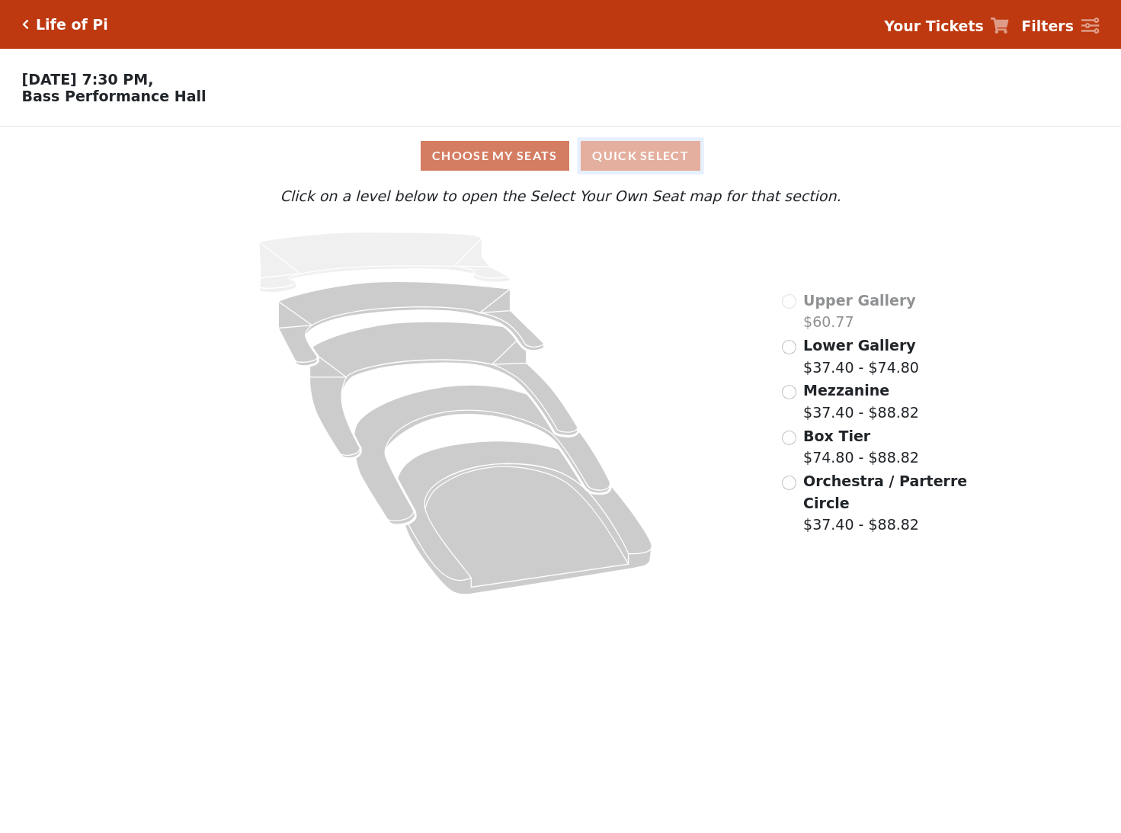
click at [625, 164] on button "Quick Select" at bounding box center [641, 156] width 120 height 30
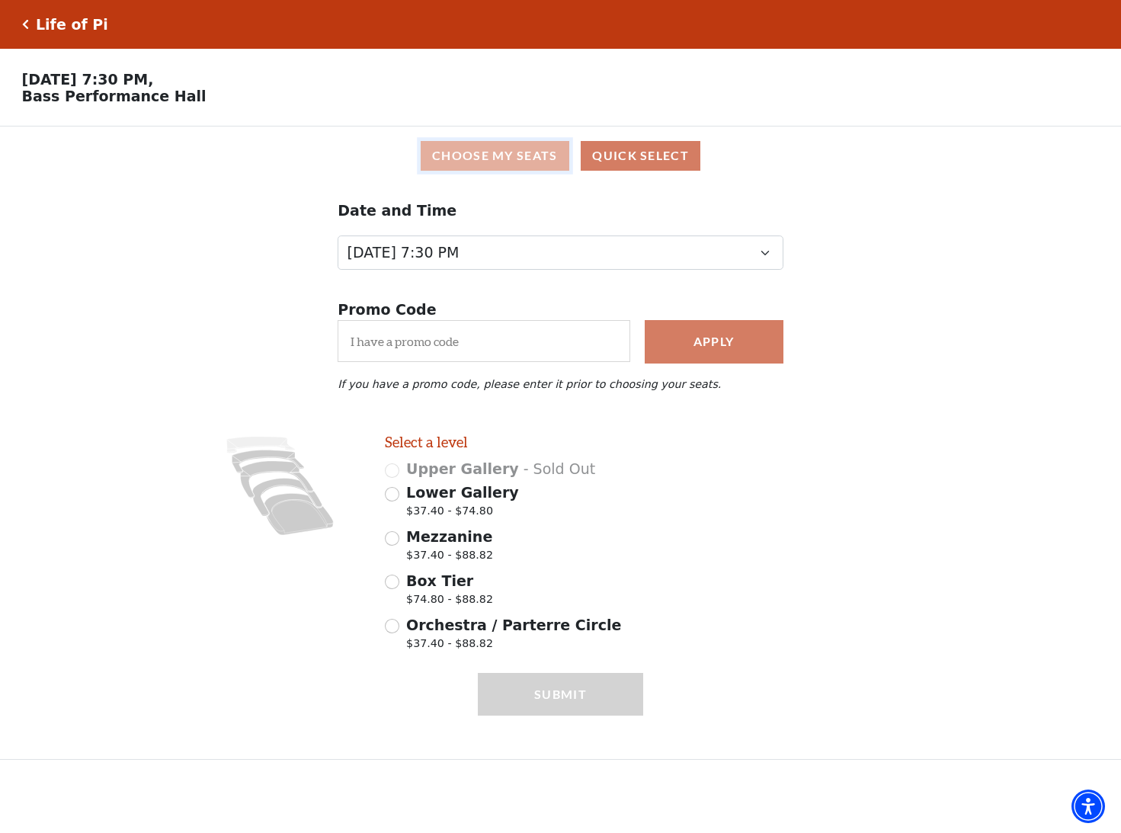
click at [514, 168] on button "Choose My Seats" at bounding box center [495, 156] width 149 height 30
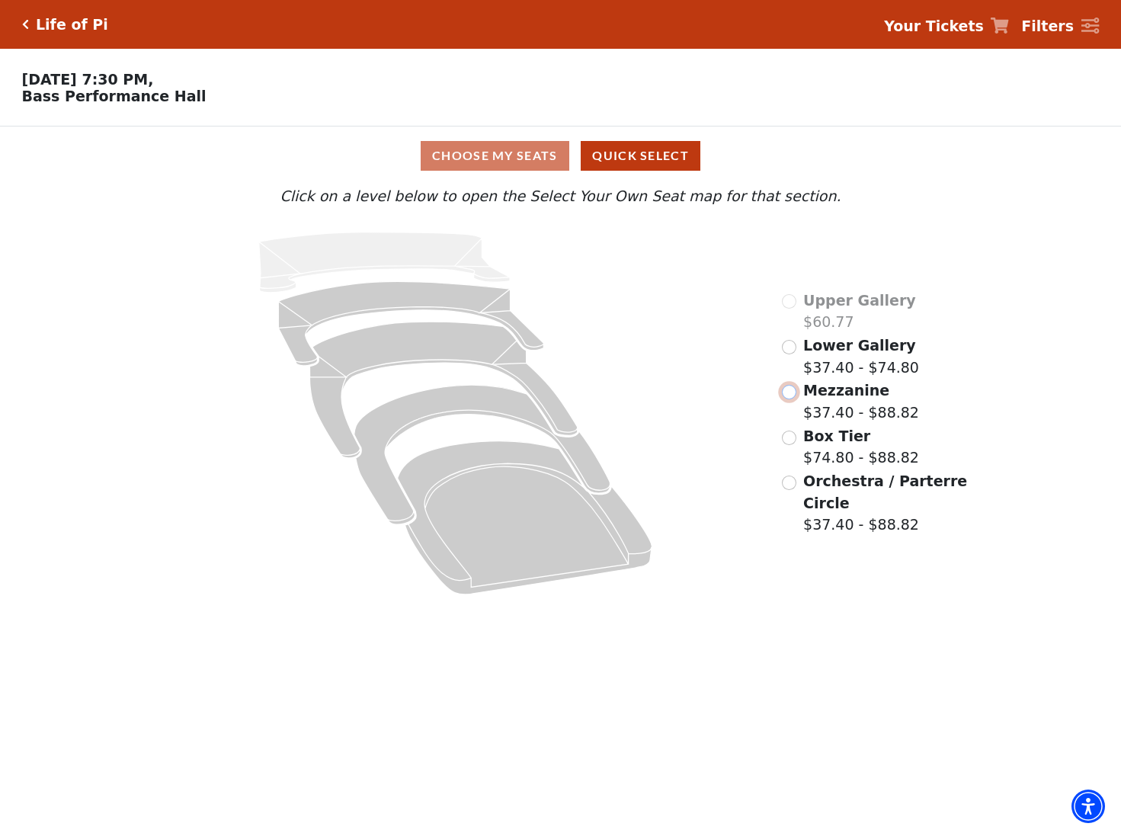
click at [793, 392] on input "Mezzanine$37.40 - $88.82\a" at bounding box center [789, 392] width 14 height 14
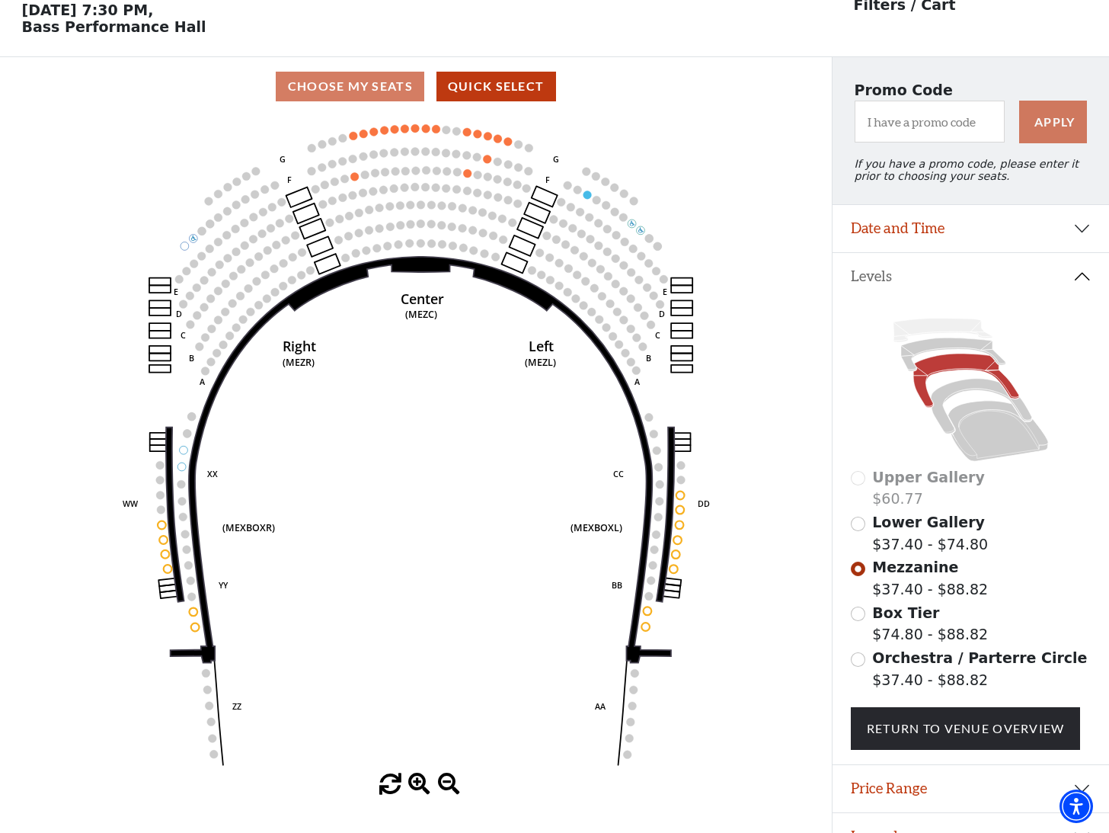
scroll to position [71, 0]
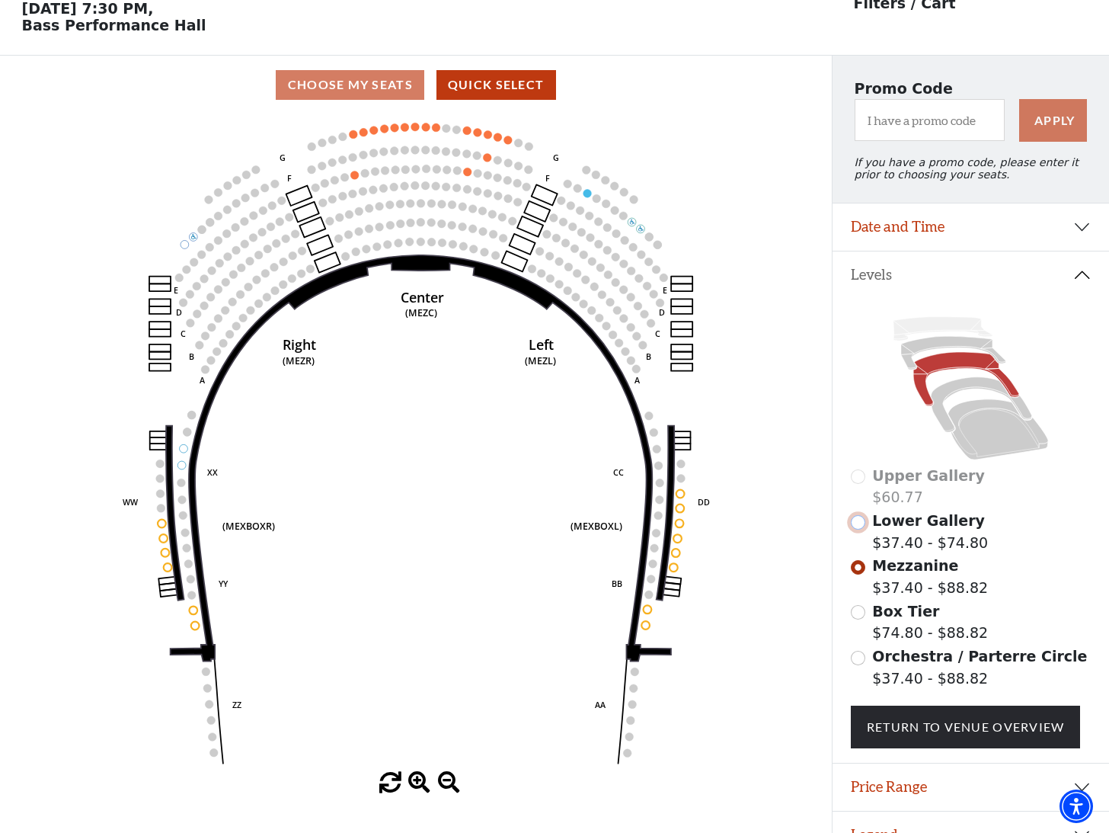
click at [863, 529] on input "Lower Gallery$37.40 - $74.80\a" at bounding box center [858, 522] width 14 height 14
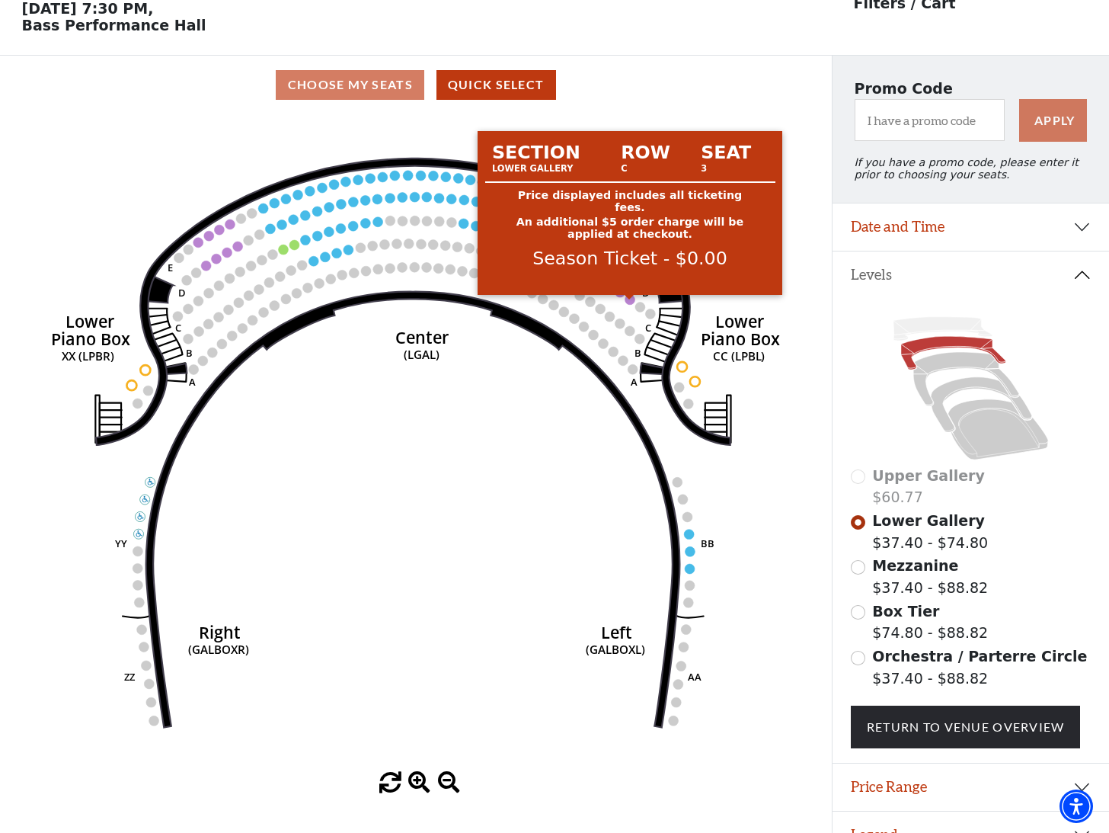
click at [627, 305] on circle at bounding box center [630, 300] width 10 height 10
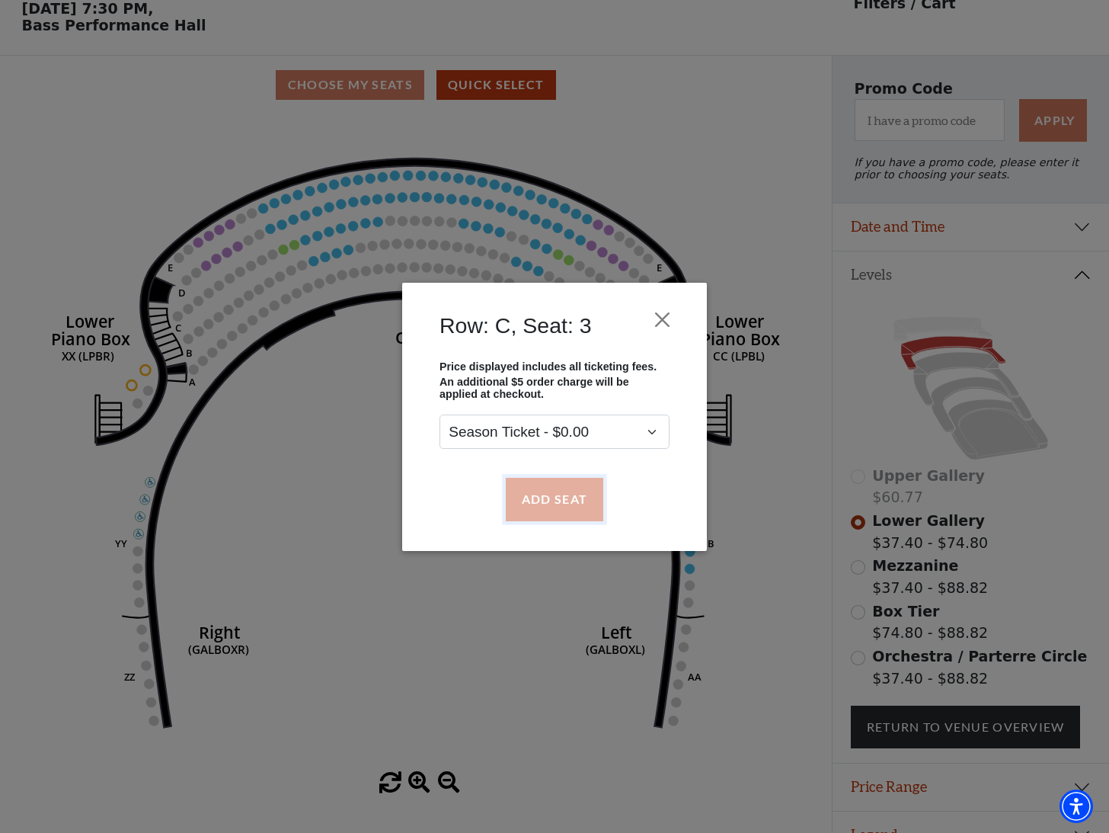
click at [561, 496] on button "Add Seat" at bounding box center [555, 499] width 98 height 43
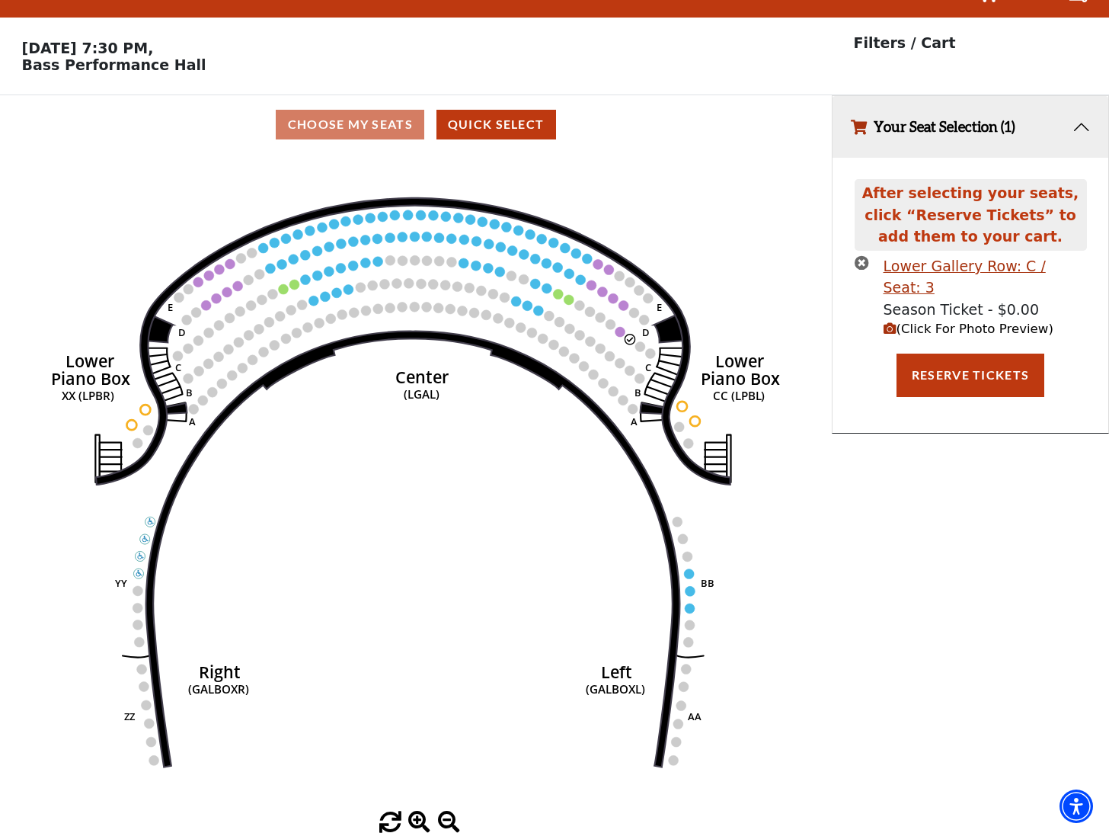
scroll to position [0, 0]
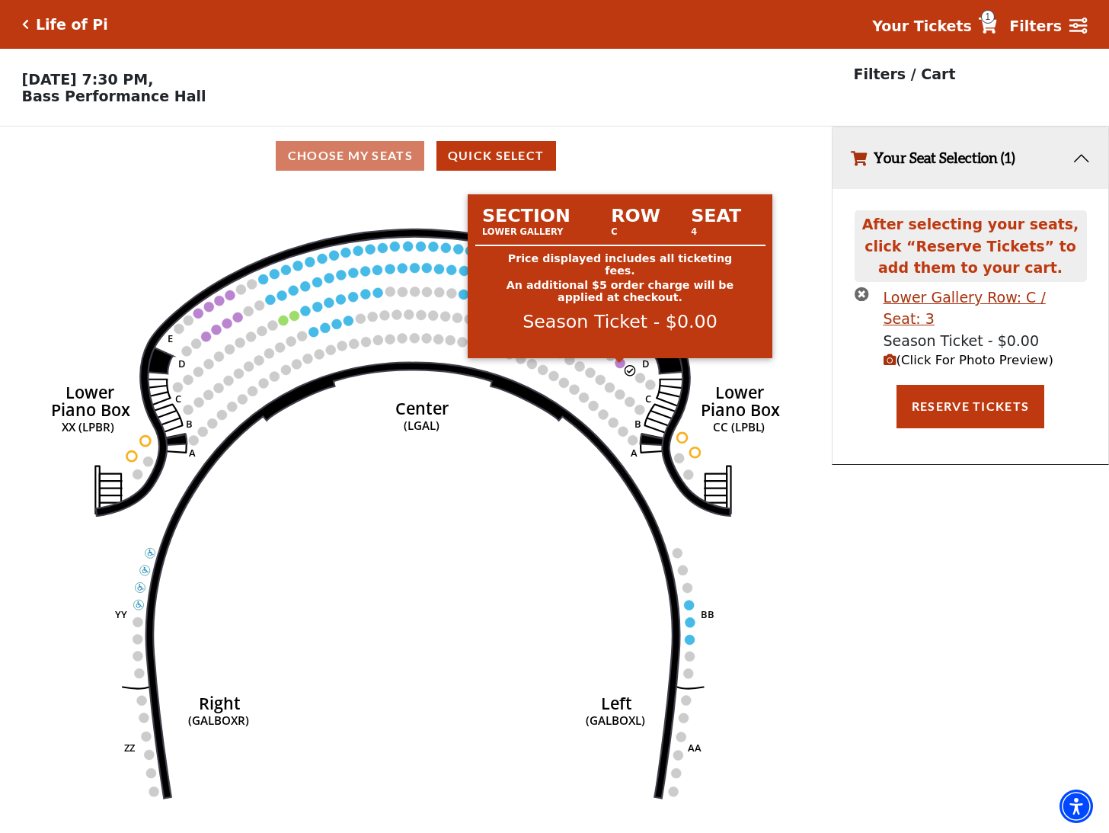
click at [622, 365] on circle at bounding box center [621, 363] width 10 height 10
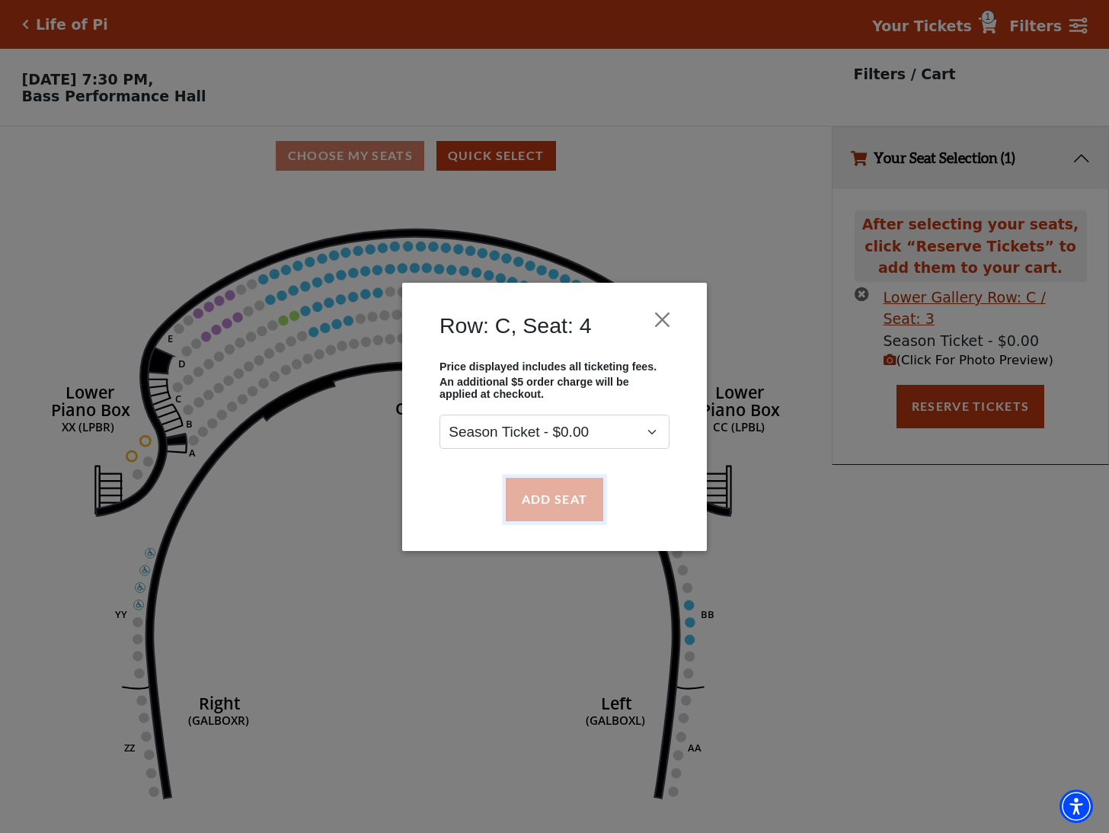
click at [563, 501] on button "Add Seat" at bounding box center [555, 499] width 98 height 43
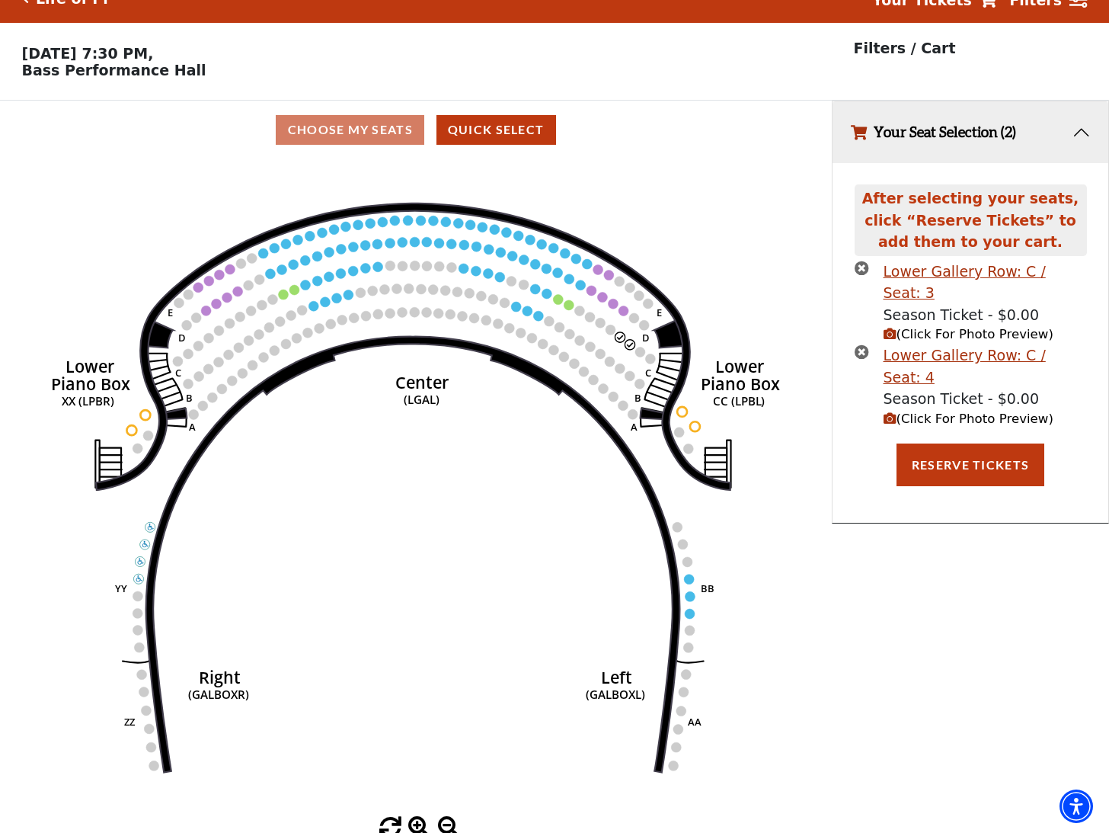
scroll to position [37, 0]
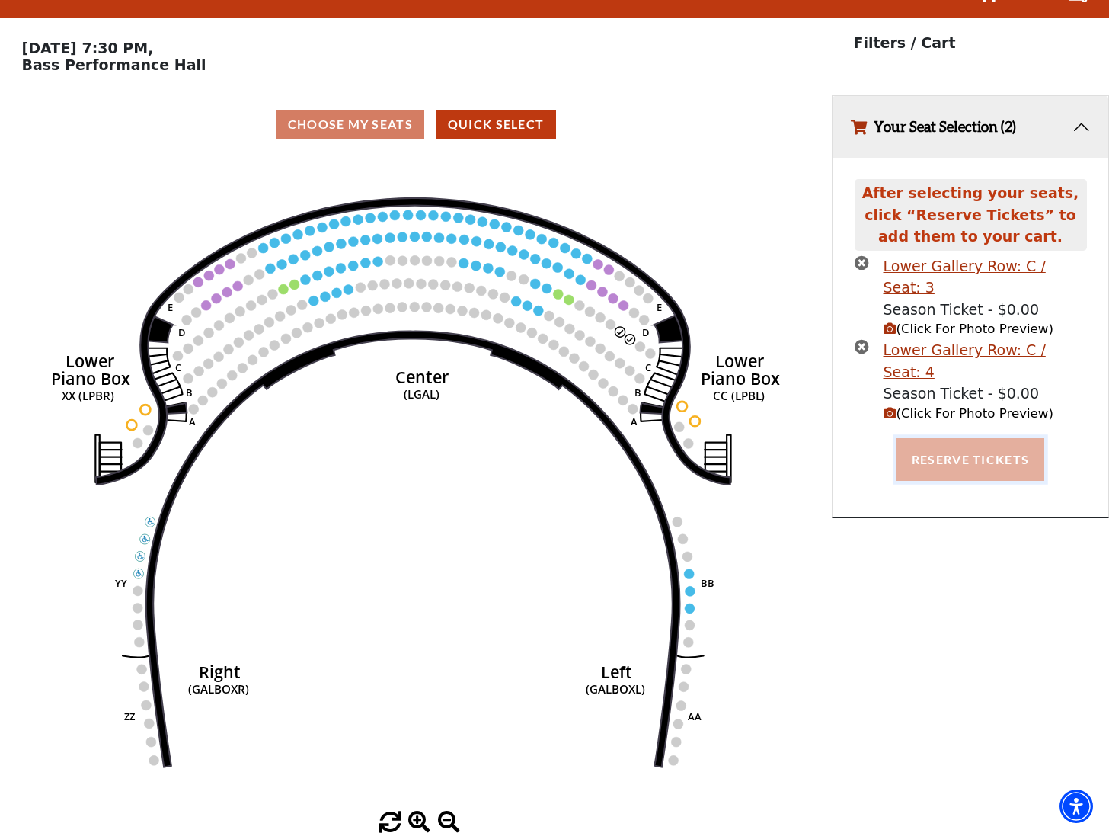
click at [939, 438] on button "Reserve Tickets" at bounding box center [971, 459] width 148 height 43
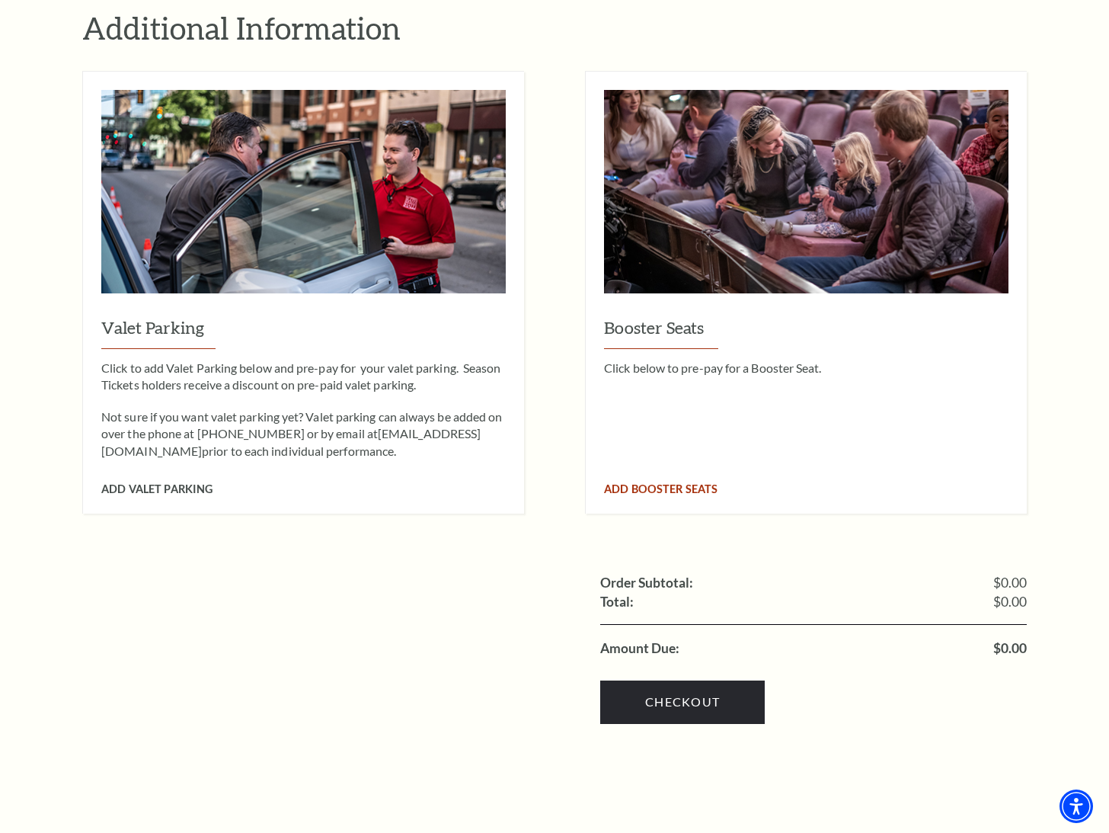
scroll to position [1371, 0]
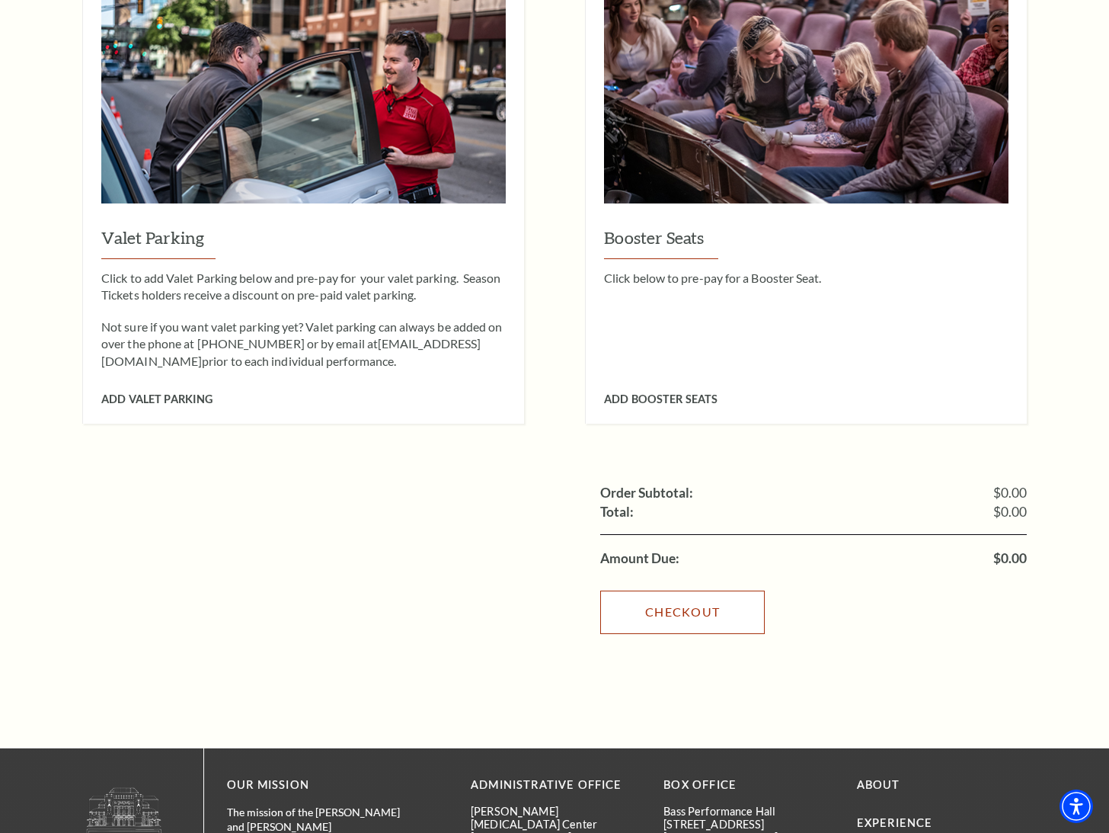
click at [675, 590] on link "Checkout" at bounding box center [682, 611] width 165 height 43
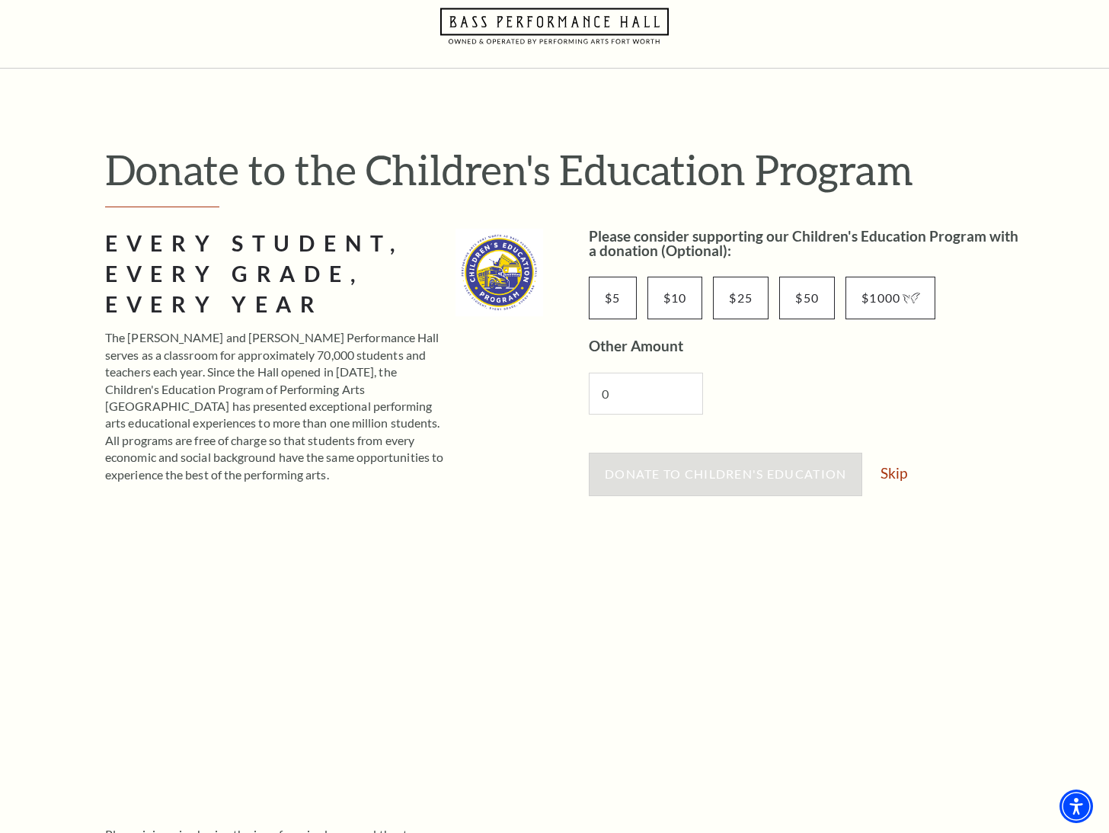
scroll to position [76, 0]
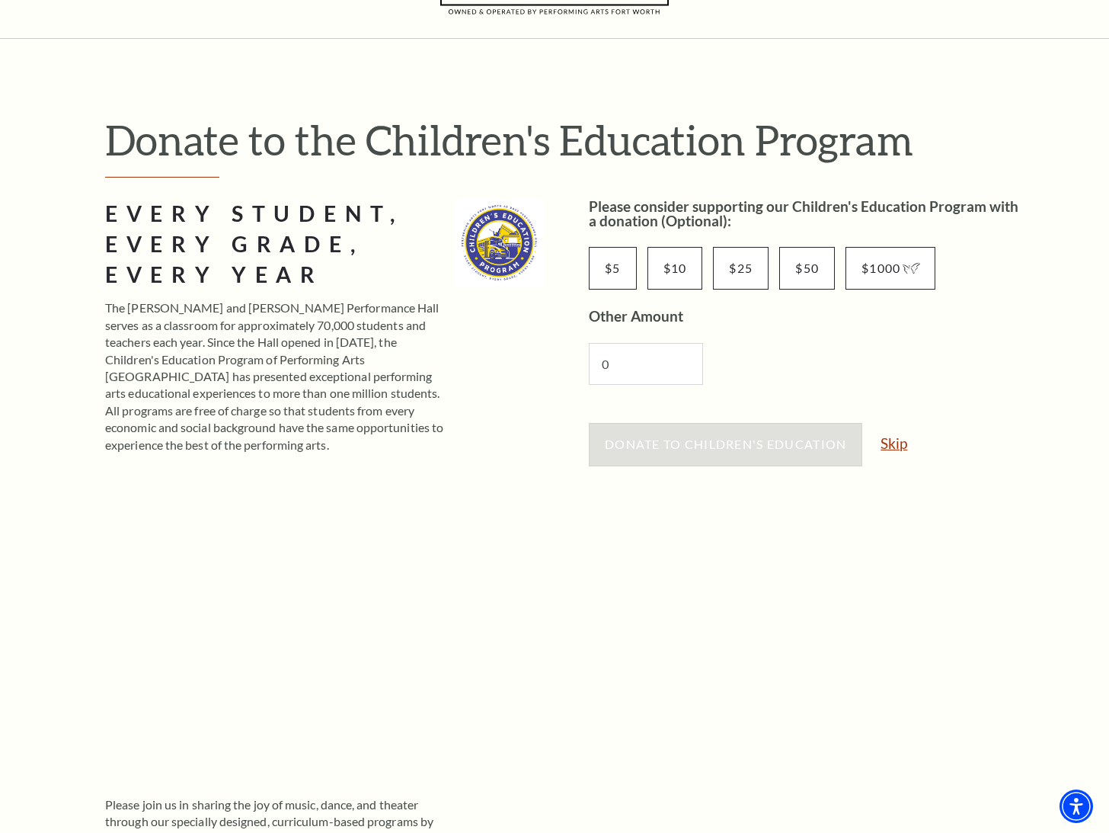
click at [904, 443] on link "Skip" at bounding box center [894, 443] width 27 height 14
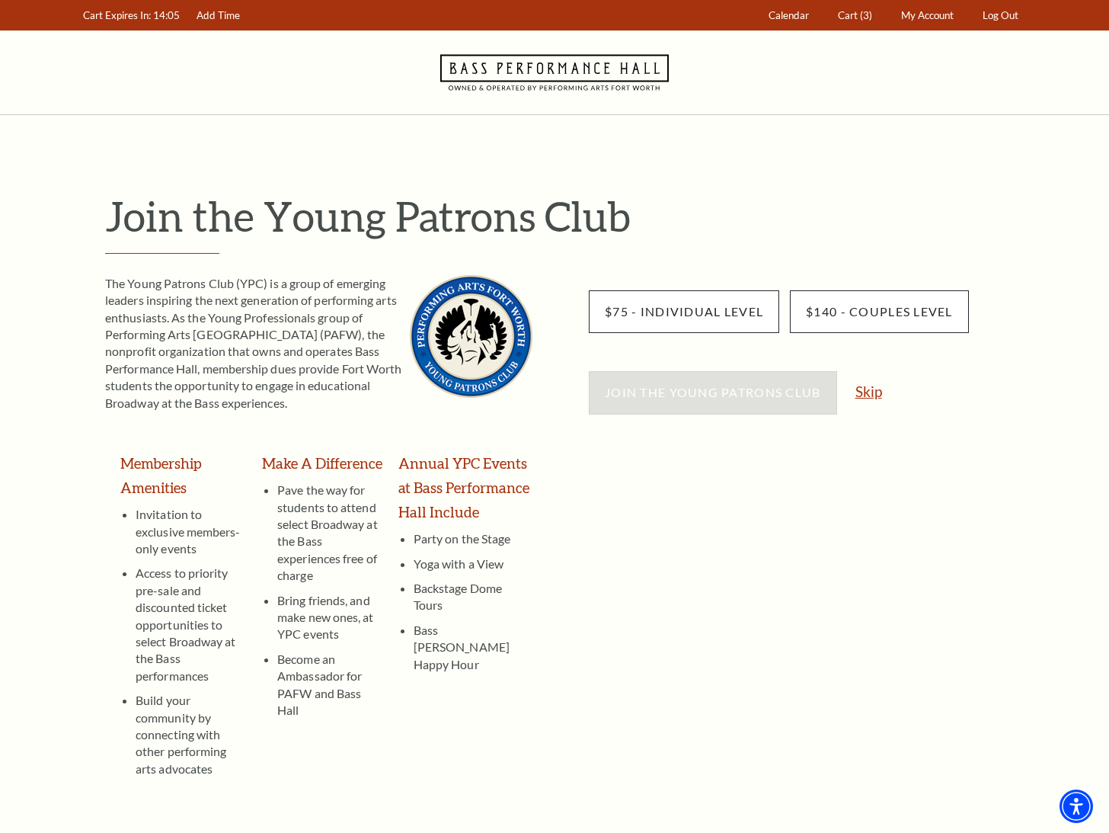
click at [872, 389] on link "Skip" at bounding box center [869, 391] width 27 height 14
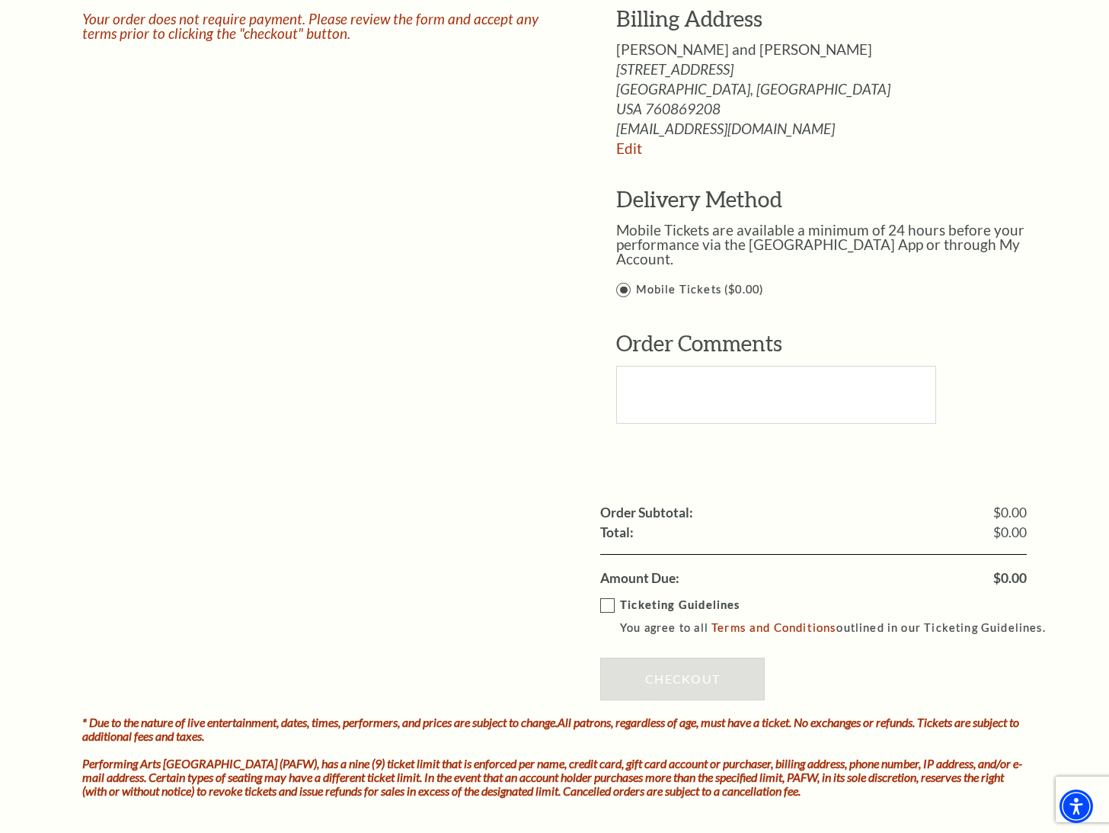
scroll to position [1219, 0]
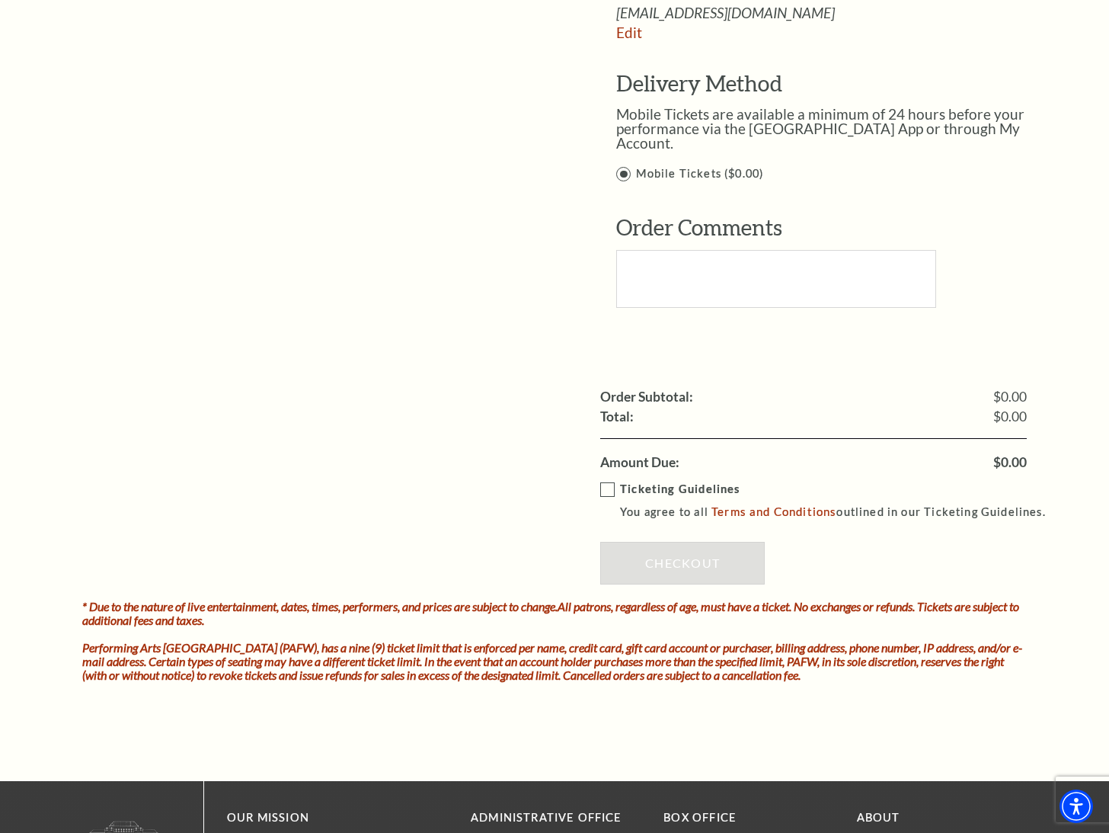
click at [604, 480] on label "Ticketing Guidelines You agree to all Terms and Conditions outlined in our Tick…" at bounding box center [829, 501] width 459 height 42
click at [0, 0] on input "Ticketing Guidelines You agree to all Terms and Conditions outlined in our Tick…" at bounding box center [0, 0] width 0 height 0
click at [648, 549] on link "Checkout" at bounding box center [682, 563] width 165 height 43
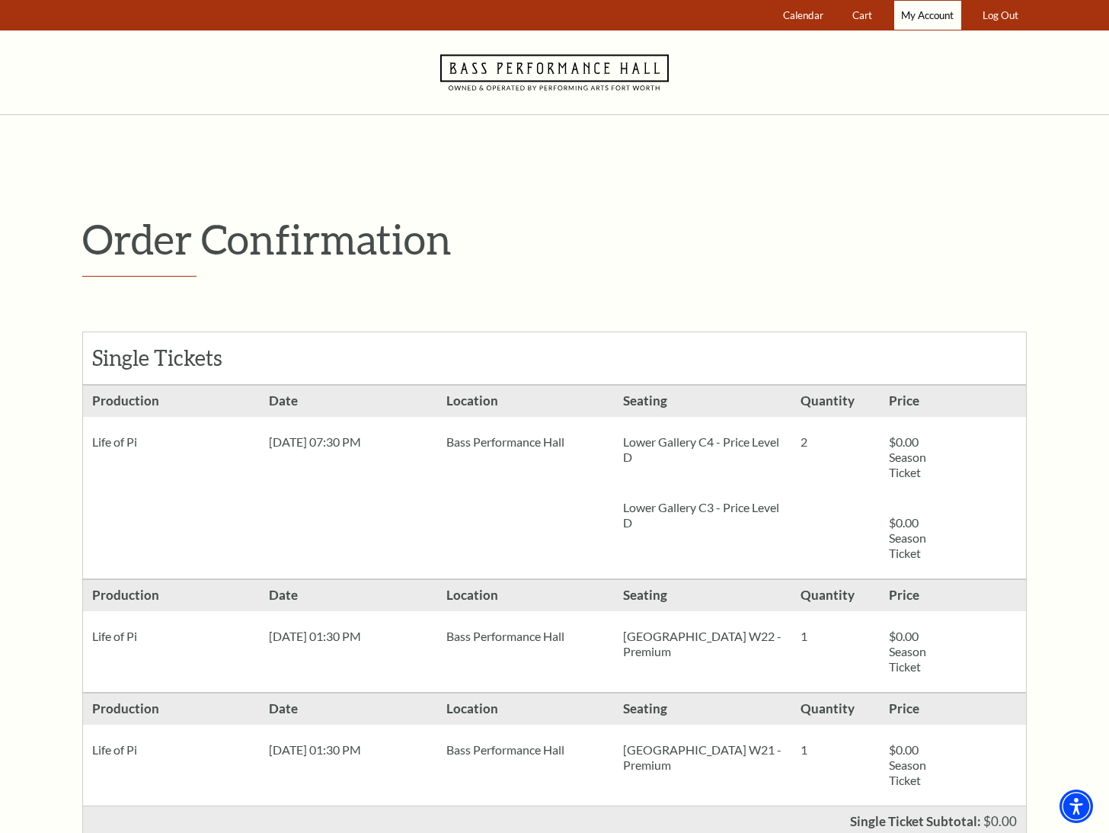
click at [919, 11] on span "My Account" at bounding box center [927, 15] width 53 height 12
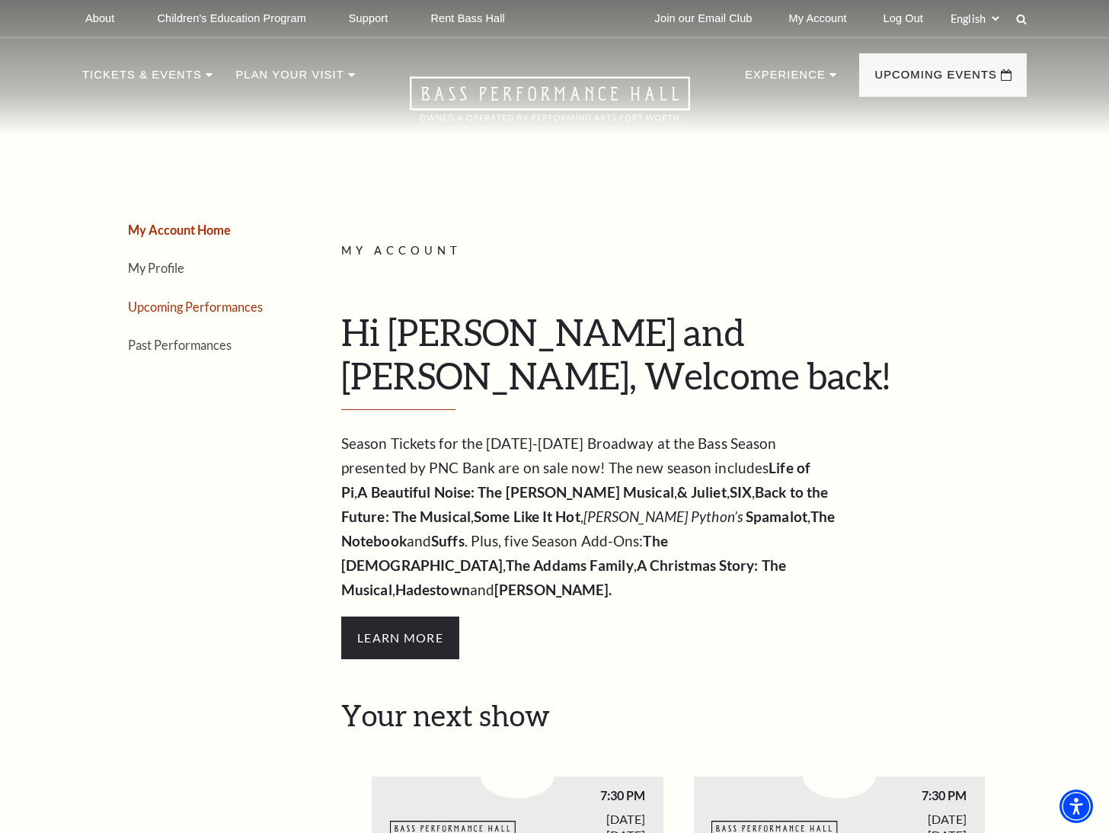
click at [162, 307] on link "Upcoming Performances" at bounding box center [195, 306] width 135 height 14
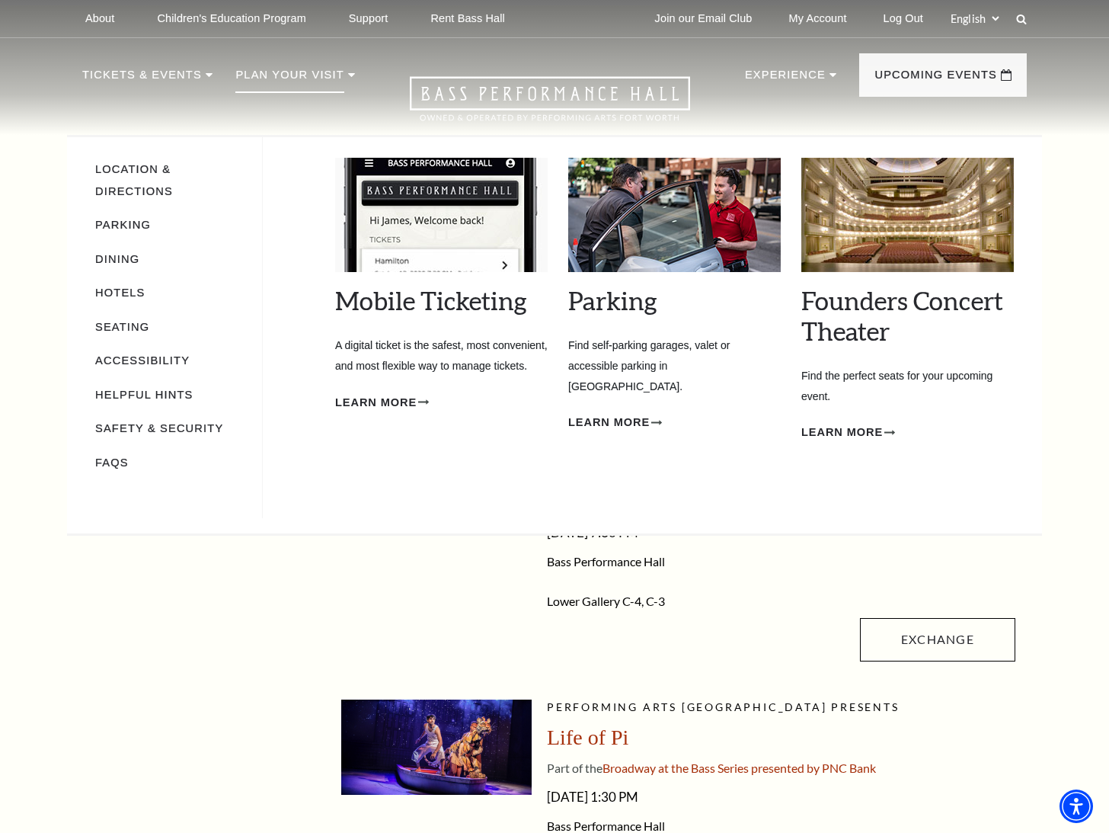
click at [122, 315] on li "Seating" at bounding box center [171, 326] width 152 height 22
click at [125, 321] on link "Seating" at bounding box center [122, 327] width 54 height 12
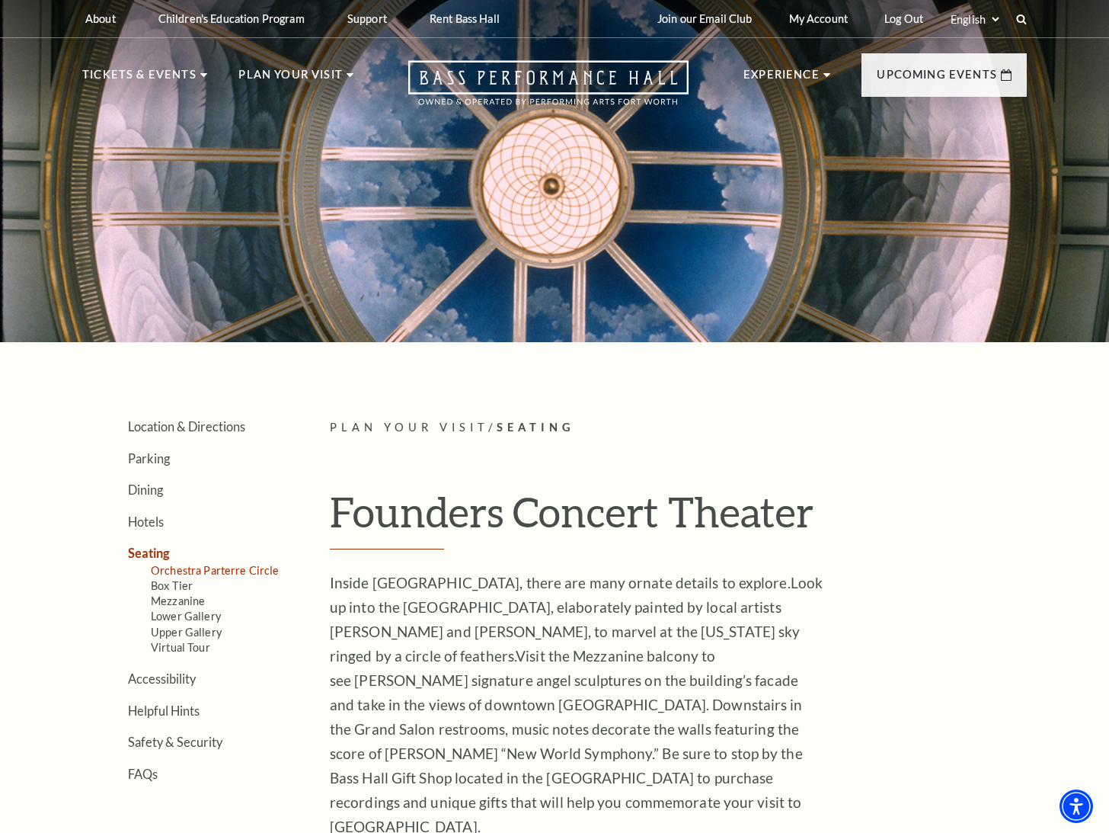
click at [217, 570] on link "Orchestra Parterre Circle" at bounding box center [215, 570] width 129 height 13
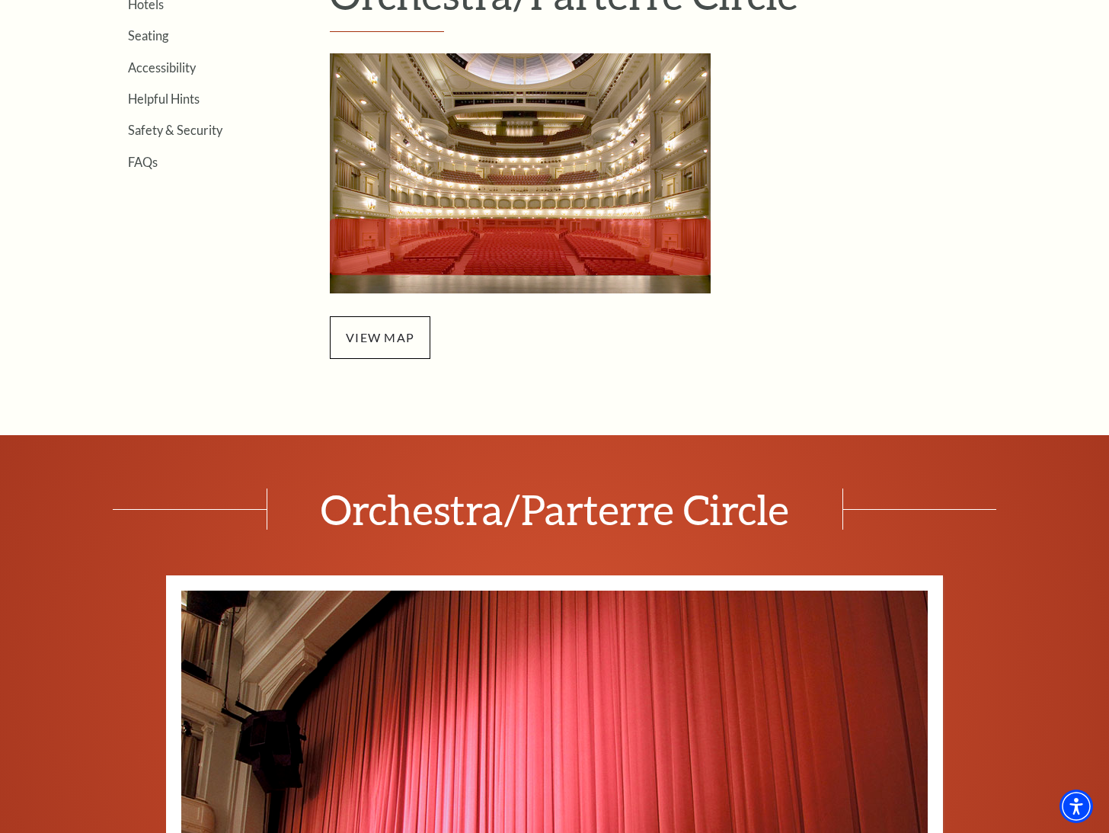
scroll to position [533, 0]
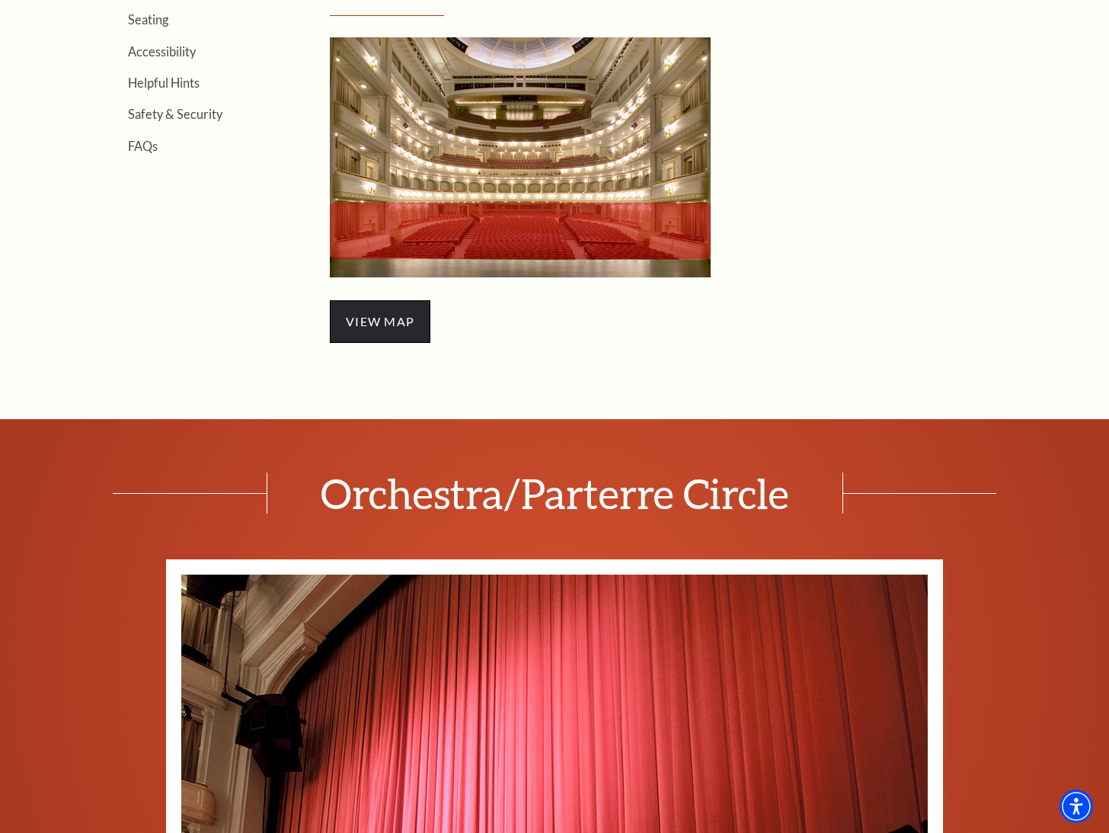
click at [414, 322] on span "view map" at bounding box center [380, 321] width 101 height 43
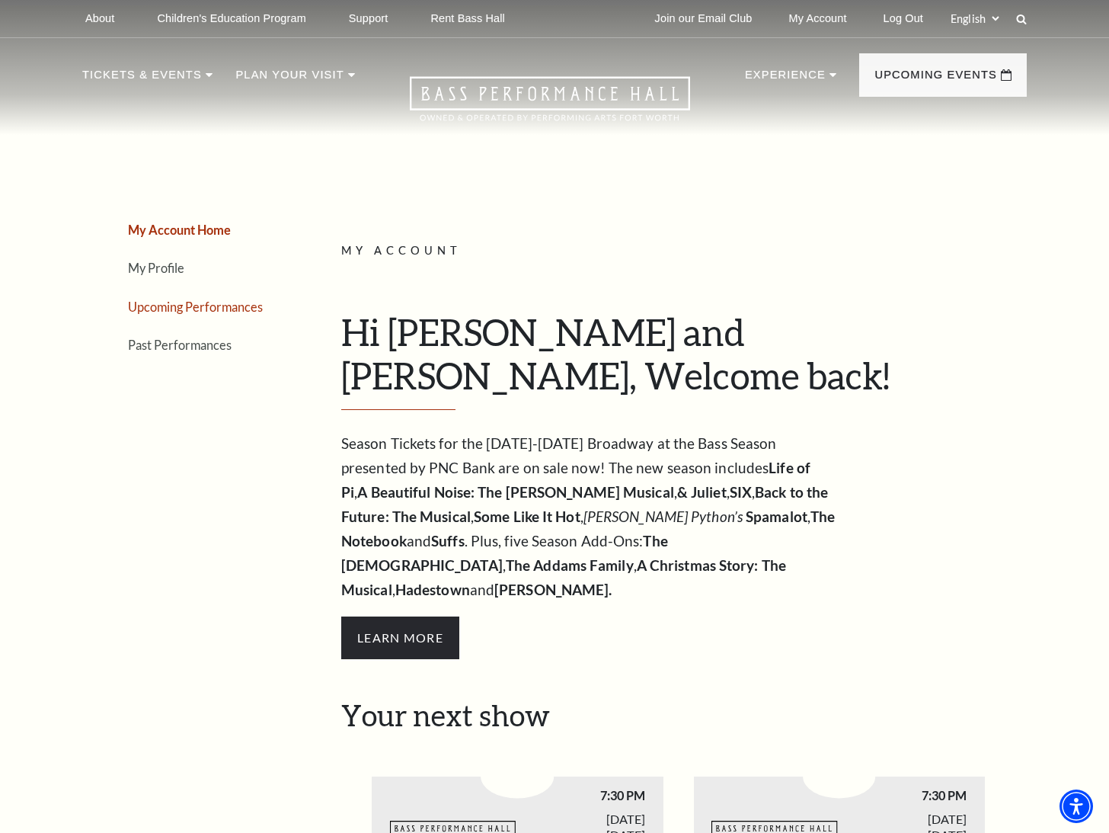
click at [224, 312] on link "Upcoming Performances" at bounding box center [195, 306] width 135 height 14
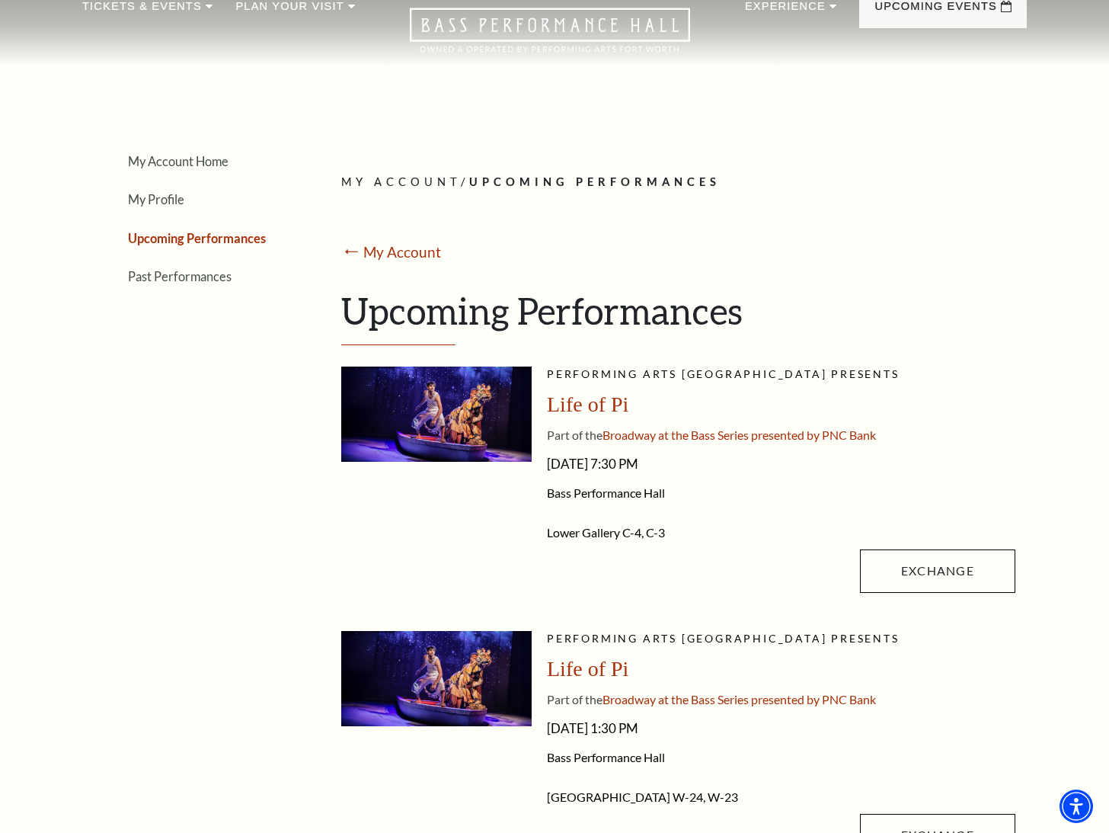
scroll to position [152, 0]
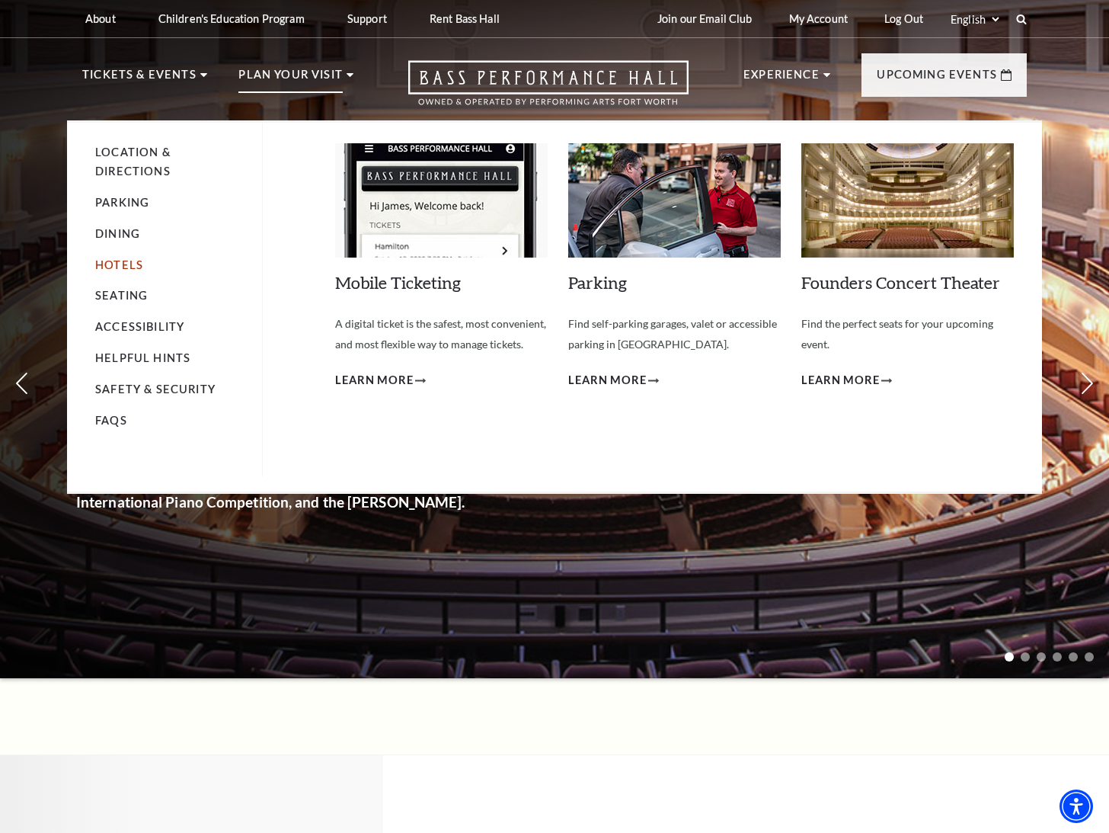
click at [130, 262] on link "Hotels" at bounding box center [119, 264] width 48 height 13
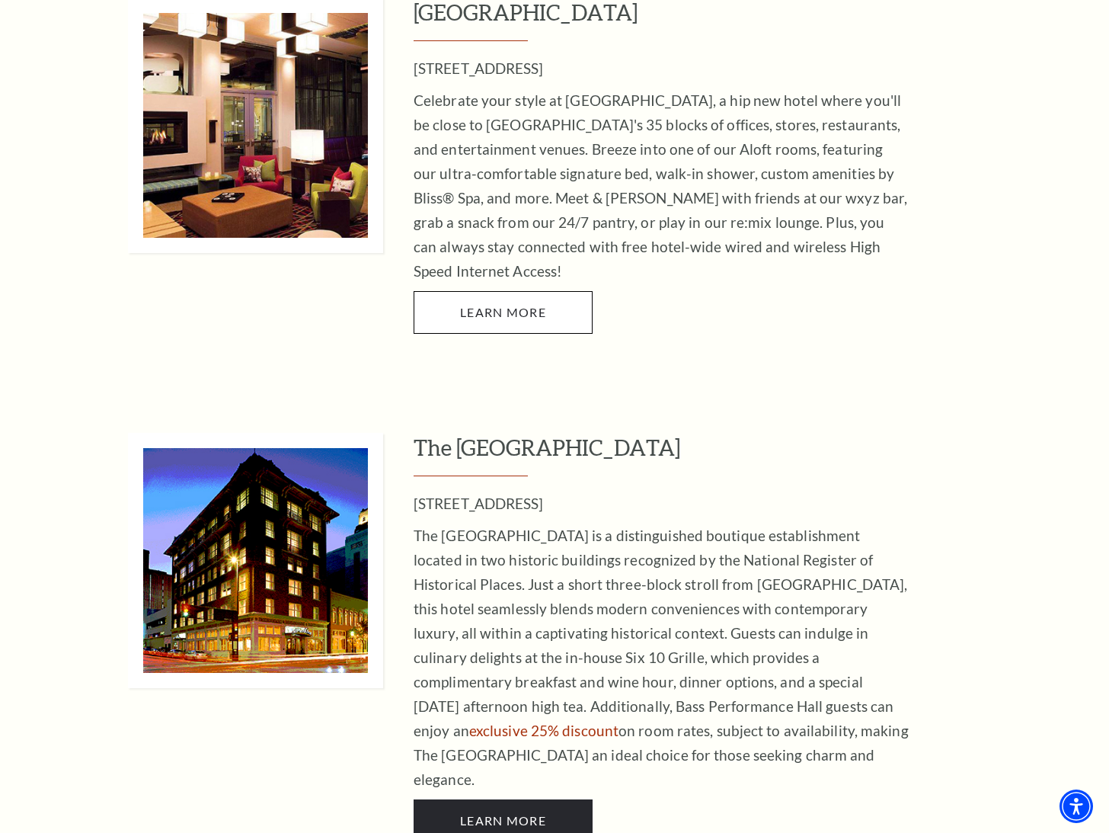
scroll to position [1375, 0]
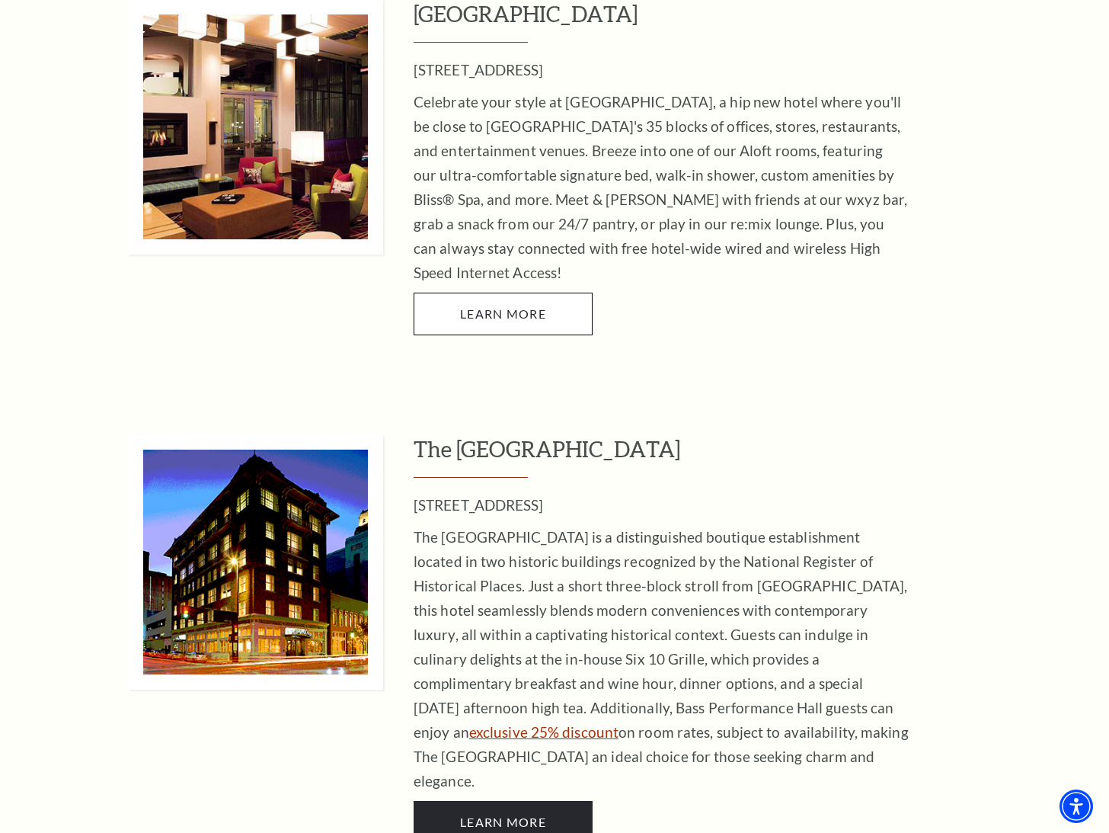
click at [619, 723] on link "exclusive 25% discount" at bounding box center [543, 732] width 149 height 18
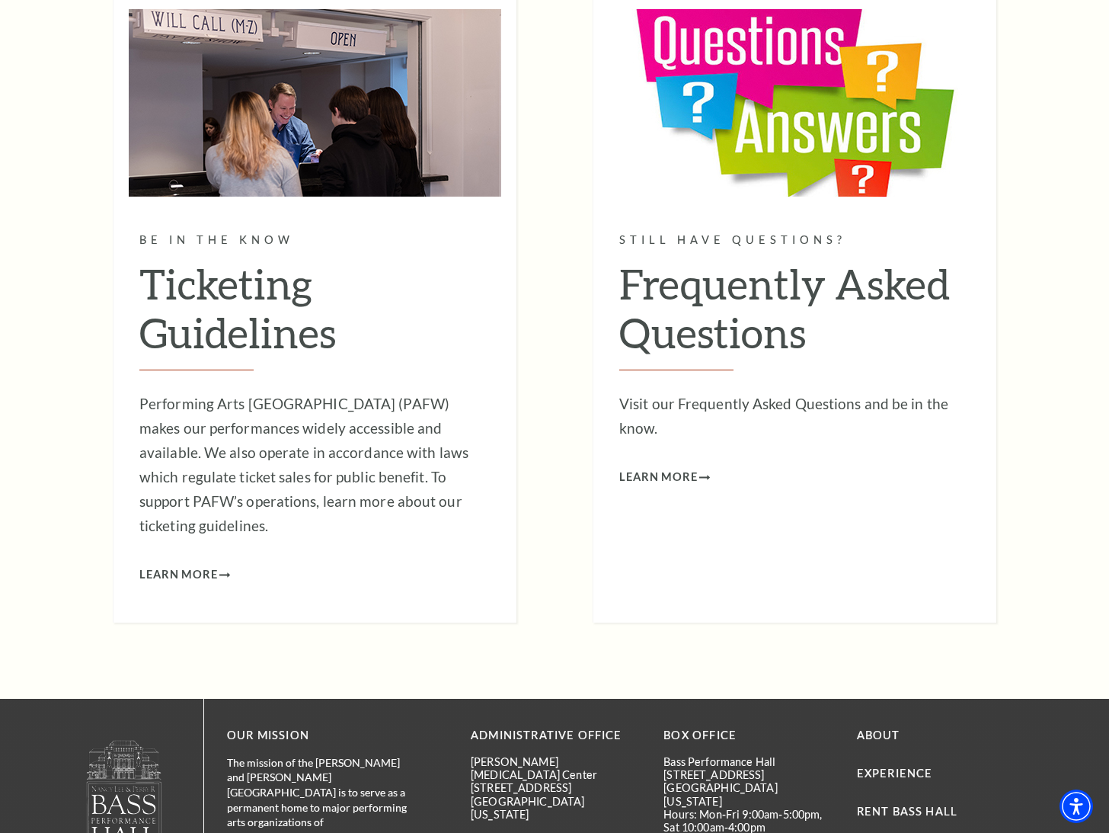
scroll to position [1752, 0]
